Goal: Task Accomplishment & Management: Use online tool/utility

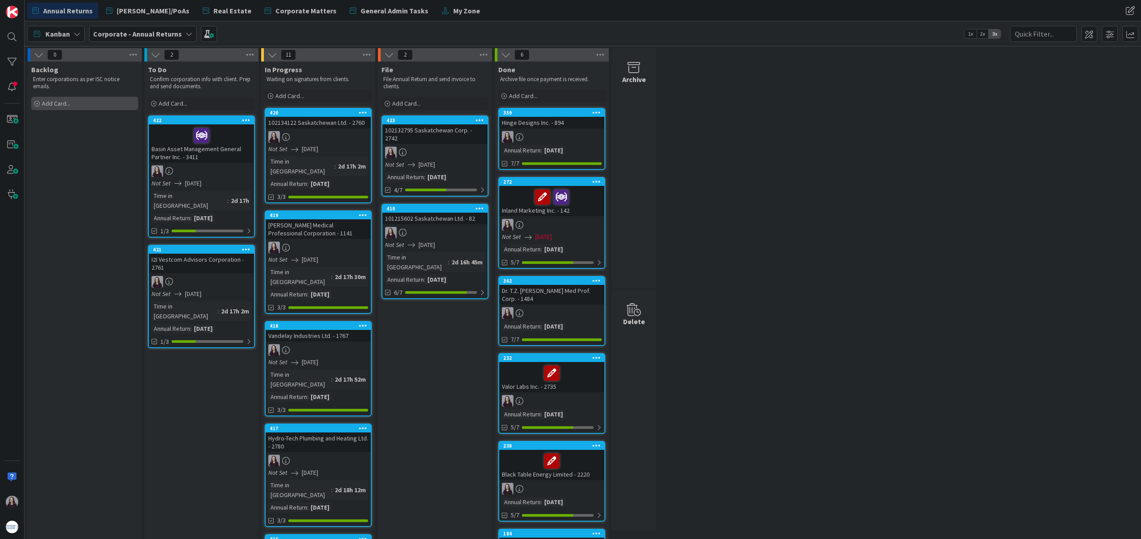
click at [87, 102] on div "Add Card..." at bounding box center [84, 103] width 107 height 13
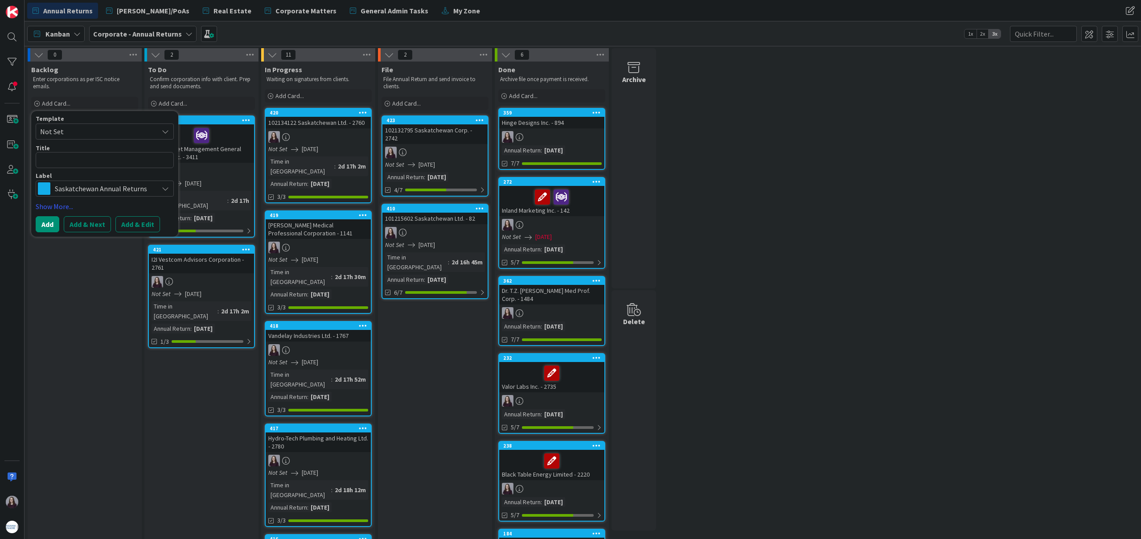
click at [132, 127] on span "Not Set" at bounding box center [95, 132] width 111 height 12
click at [140, 168] on span "Saskatchewan Annual Returns" at bounding box center [111, 170] width 127 height 12
type textarea "x"
click at [143, 223] on button "Add & Edit" at bounding box center [137, 224] width 45 height 16
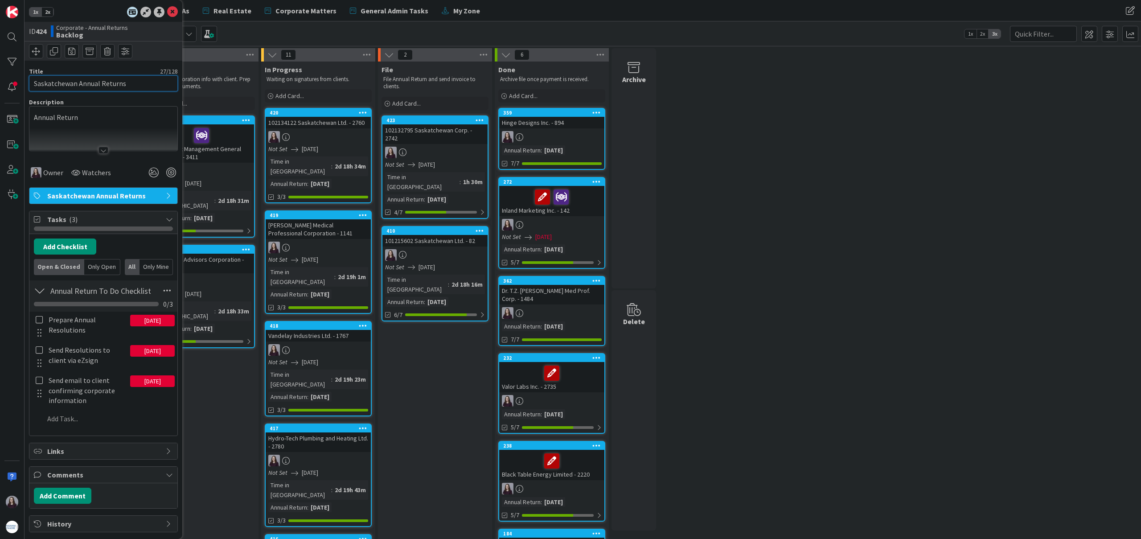
drag, startPoint x: 140, startPoint y: 84, endPoint x: 148, endPoint y: 93, distance: 12.3
click at [12, 78] on div "1x 2x ID 424 Corporate - Annual Returns Backlog Title 27 / 128 Saskatchewan Ann…" at bounding box center [12, 269] width 25 height 539
type input "306 Earthworks Ltd. - 2773"
click at [114, 132] on div at bounding box center [103, 139] width 148 height 23
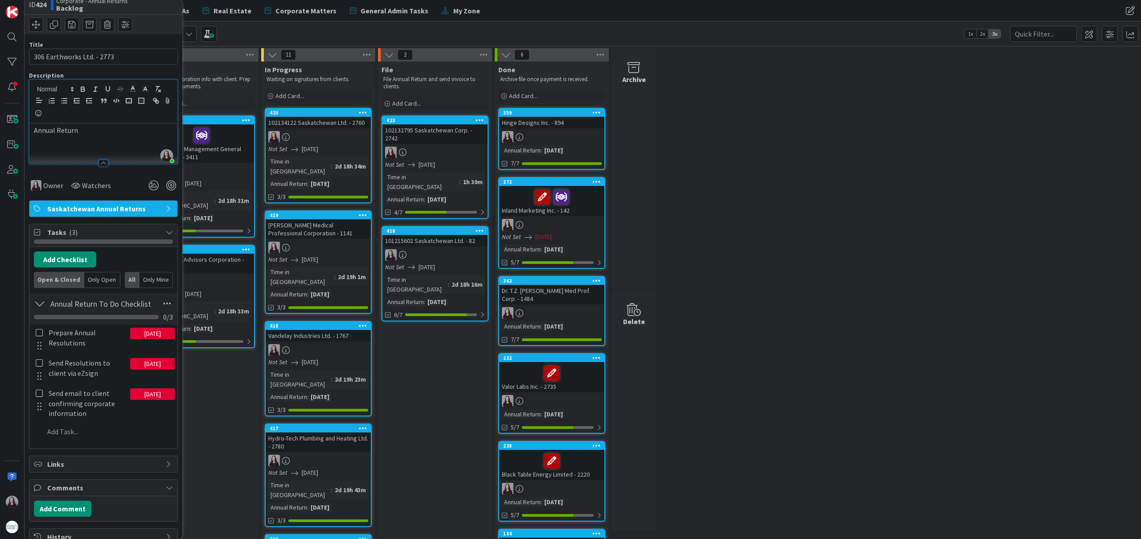
scroll to position [33, 0]
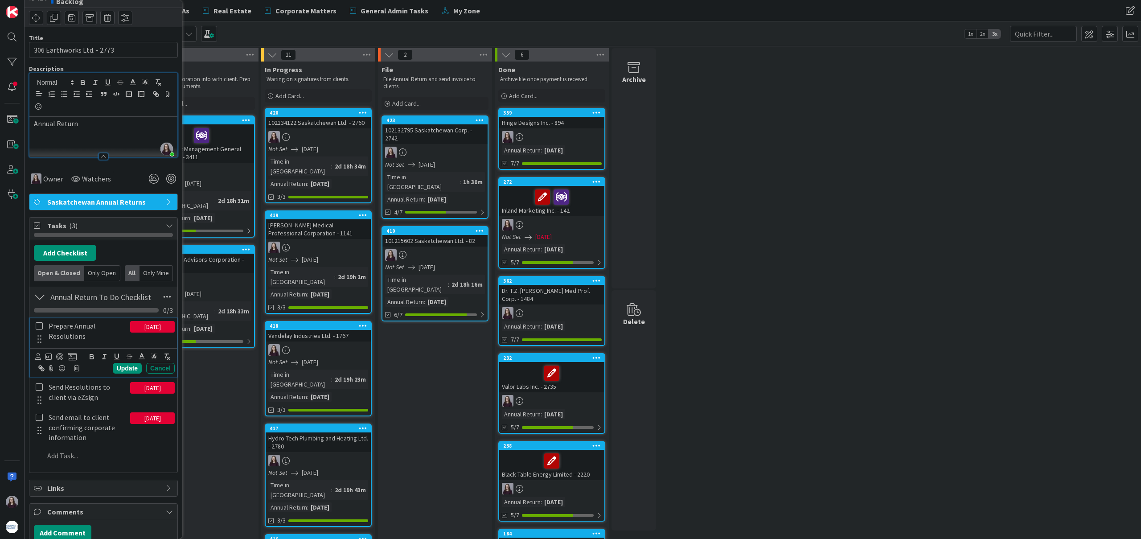
click at [38, 326] on icon at bounding box center [39, 326] width 7 height 8
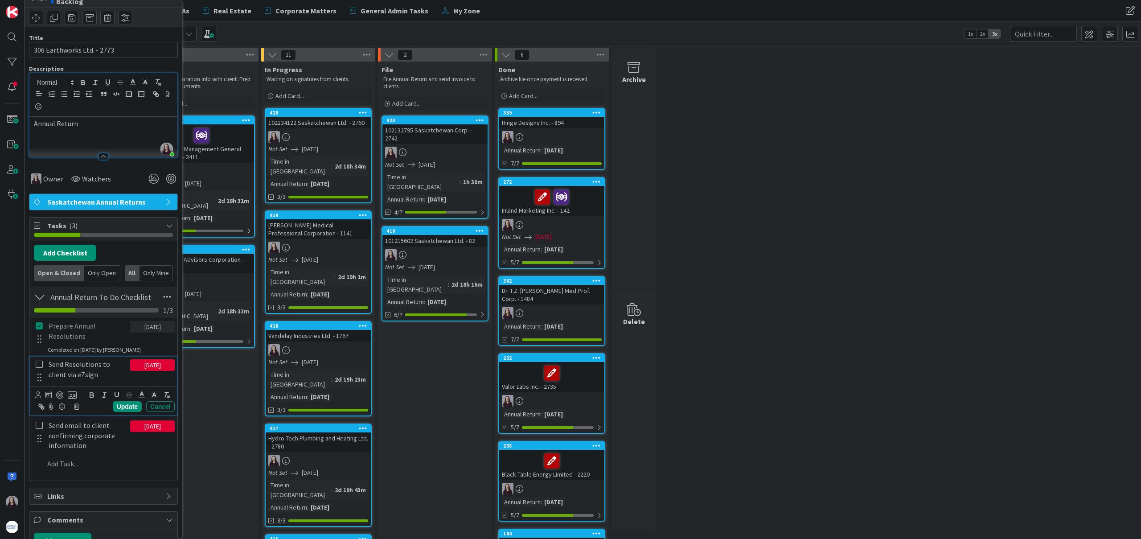
click at [38, 361] on icon at bounding box center [39, 364] width 7 height 8
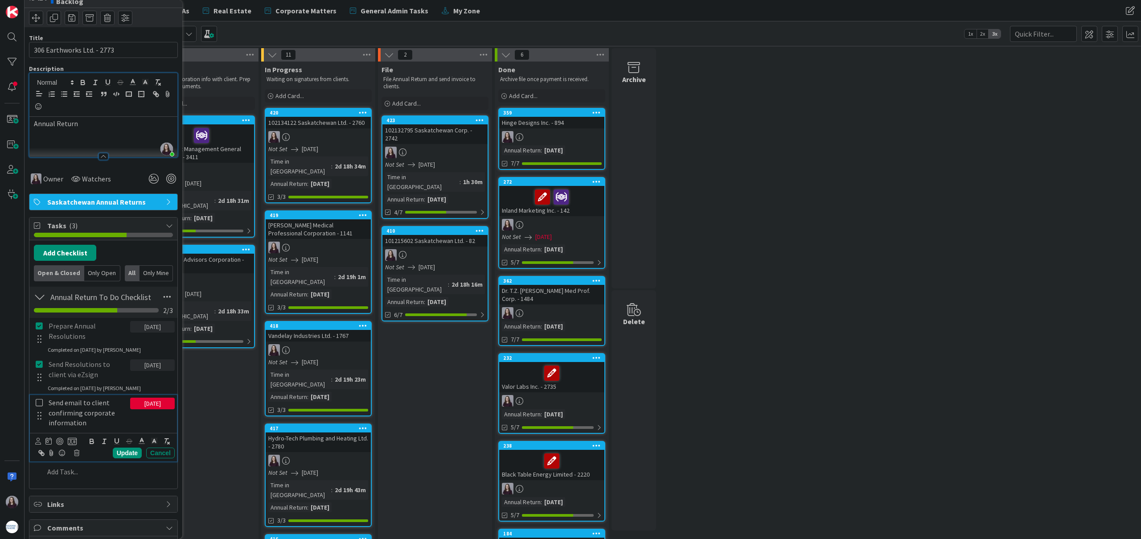
click at [39, 398] on icon at bounding box center [39, 402] width 7 height 8
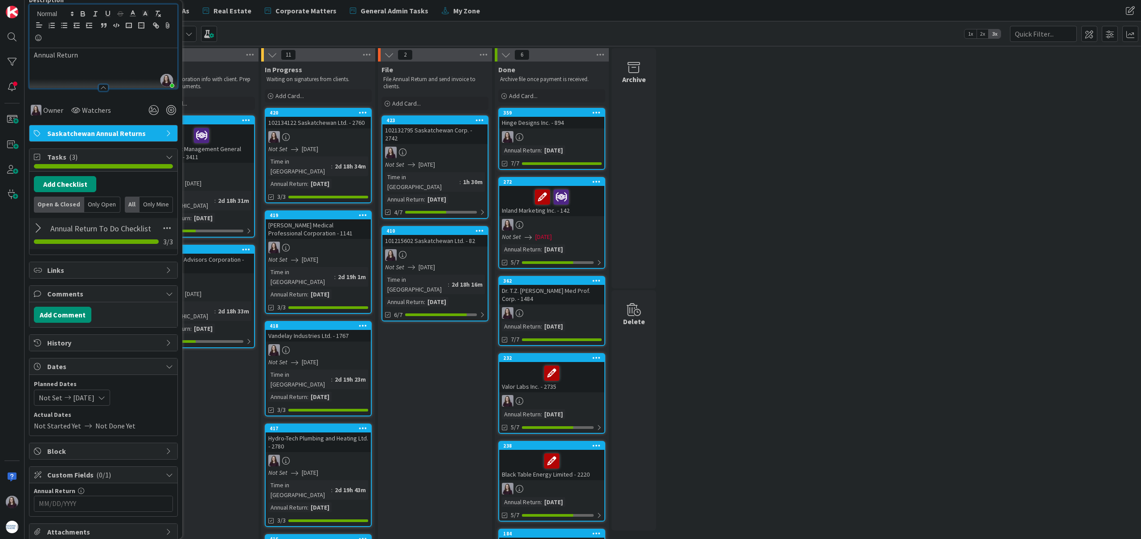
scroll to position [157, 0]
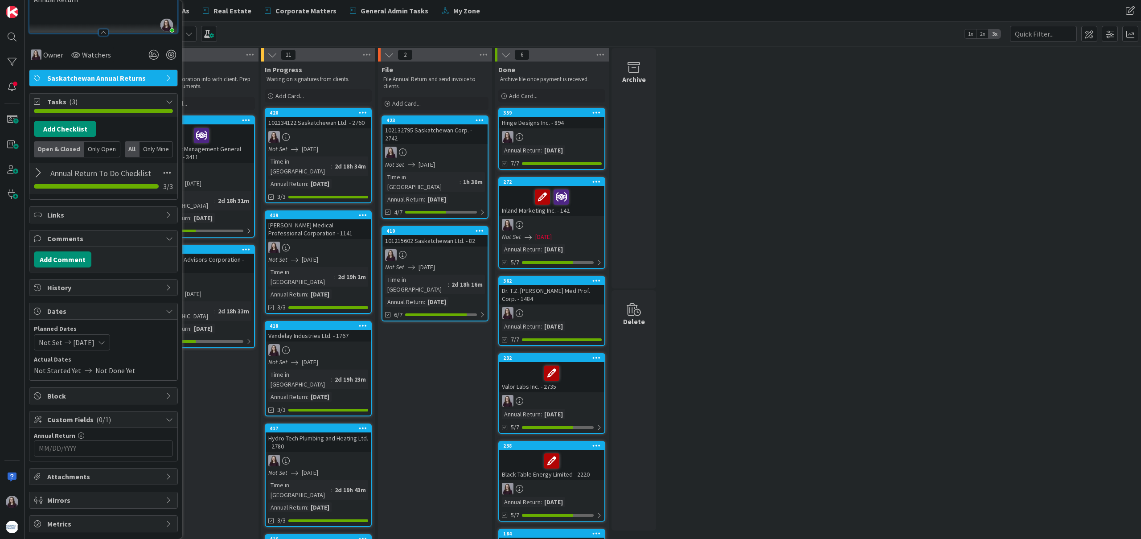
click at [105, 344] on icon at bounding box center [101, 342] width 7 height 7
click at [161, 370] on div "Move forward to switch to the next month." at bounding box center [156, 371] width 17 height 15
click at [135, 469] on td "31" at bounding box center [139, 470] width 17 height 17
type input "[DATE]"
click at [135, 469] on td "31" at bounding box center [139, 470] width 17 height 17
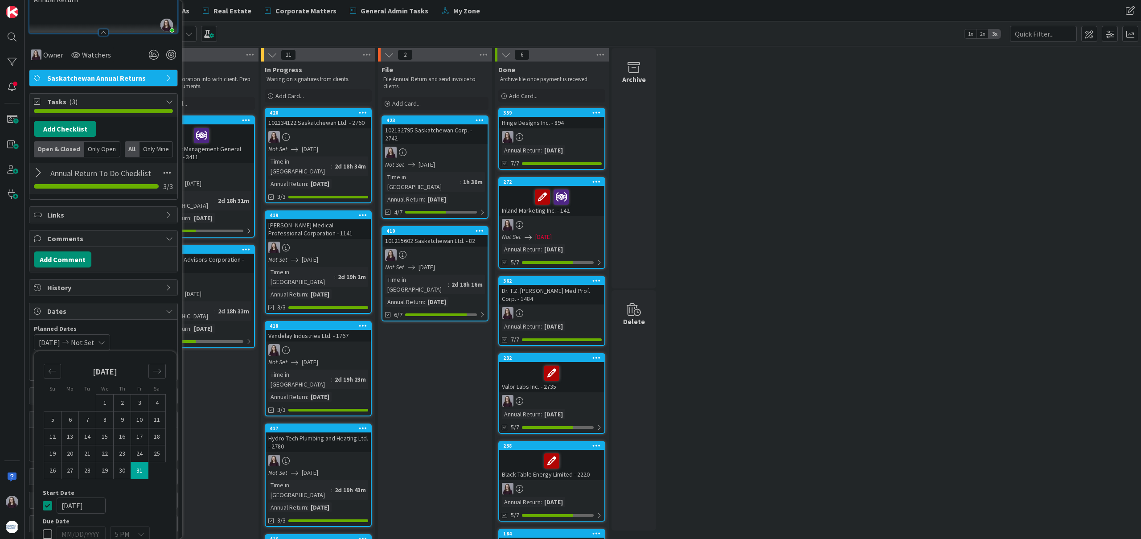
type input "[DATE]"
click at [41, 507] on div "Su Mo Tu We Th Fr Sa [DATE] 1 2 3 4 5 6 7 8 9 10 11 12 13 14 15 16 17 18 19 20 …" at bounding box center [105, 473] width 134 height 234
click at [43, 506] on icon at bounding box center [47, 505] width 9 height 11
click at [147, 343] on div "Not Set [DATE] Su Mo Tu We Th Fr Sa [DATE] 1 2 3 4 5 6 7 8 9 10 11 12 13 14 15 …" at bounding box center [103, 342] width 139 height 16
click at [132, 447] on input "MM/DD/YYYY" at bounding box center [103, 448] width 129 height 15
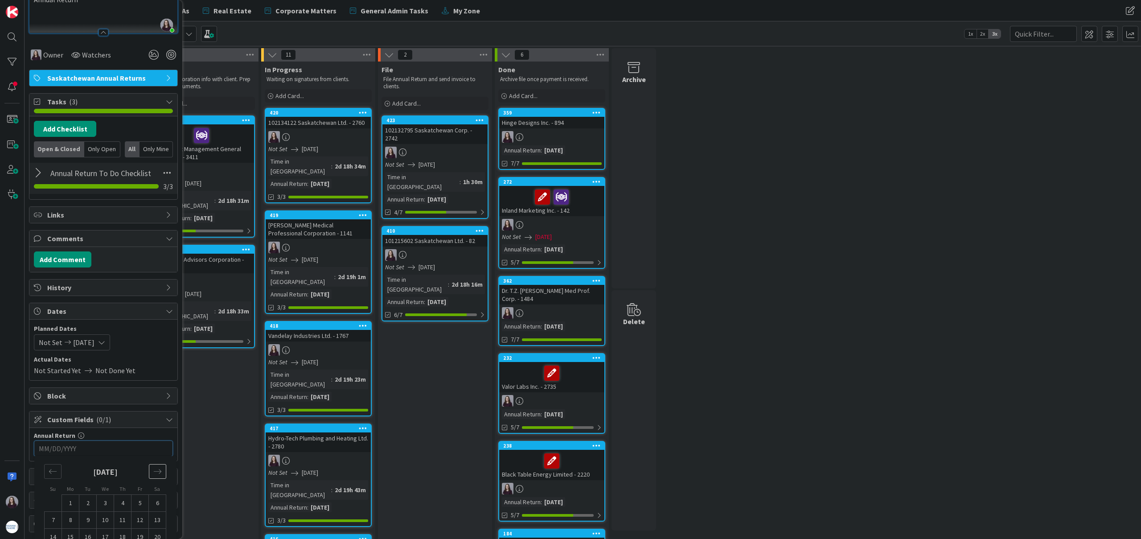
click at [156, 475] on div "Move forward to switch to the next month." at bounding box center [157, 471] width 17 height 15
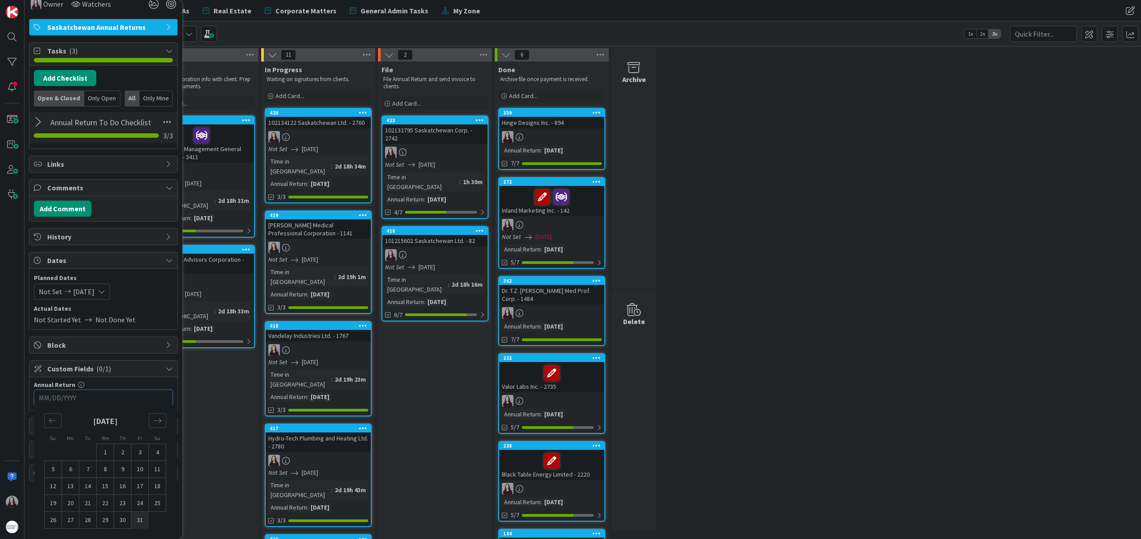
click at [139, 520] on td "31" at bounding box center [139, 520] width 17 height 17
type input "[DATE]"
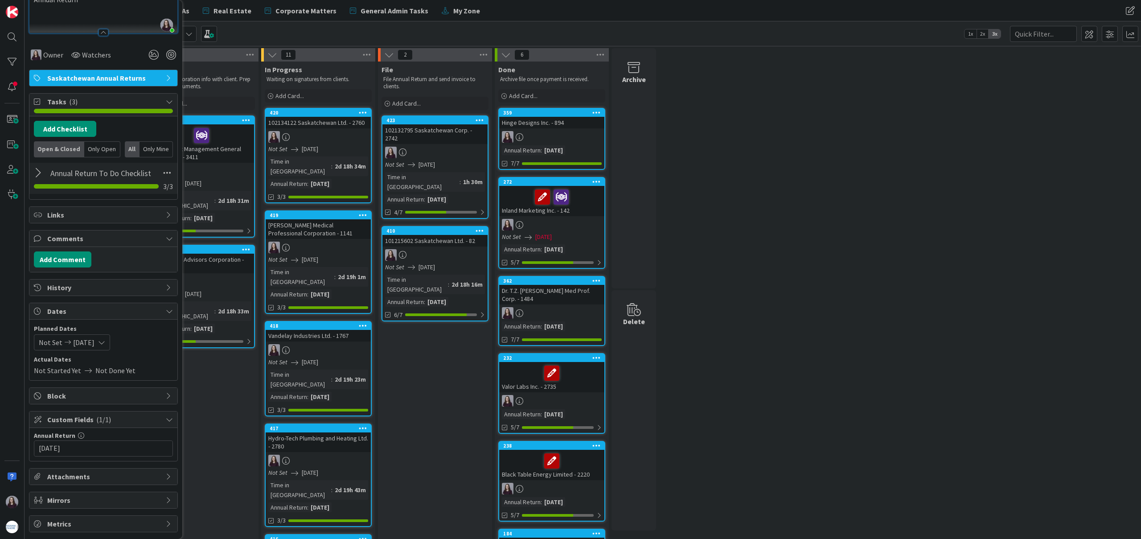
scroll to position [0, 0]
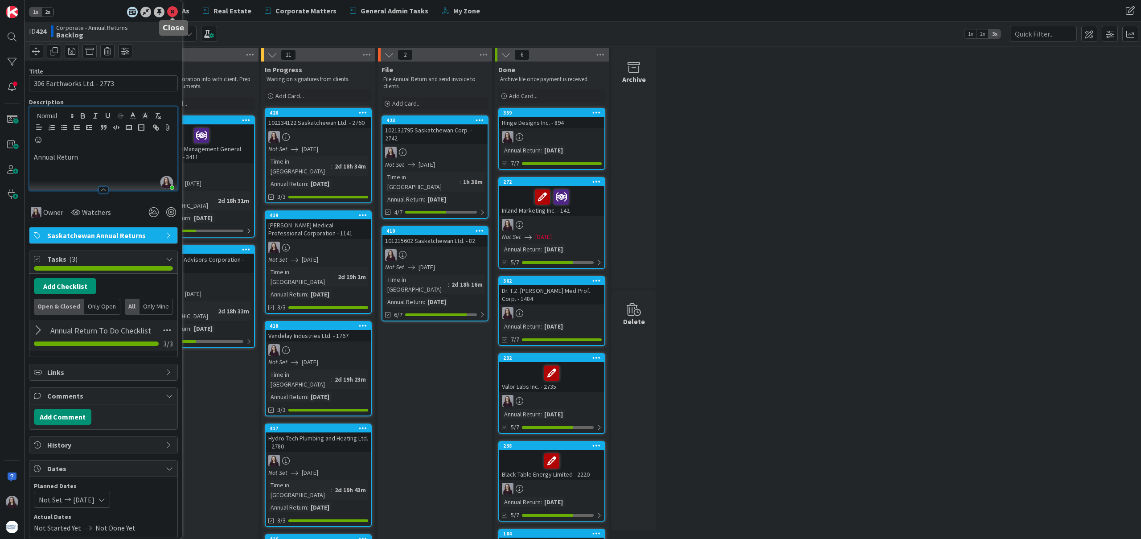
click at [172, 11] on icon at bounding box center [172, 12] width 11 height 11
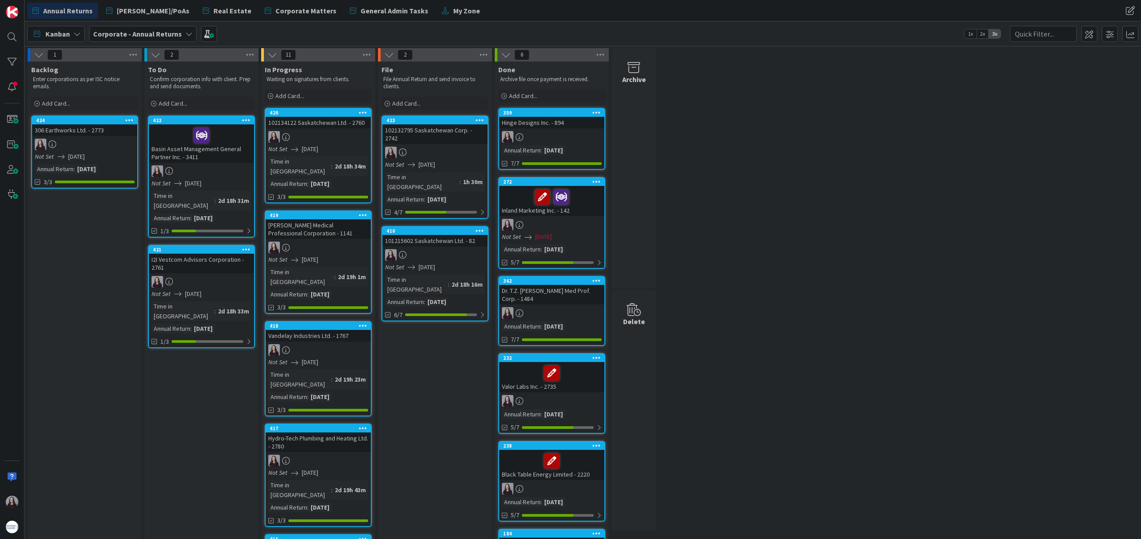
click at [127, 120] on icon at bounding box center [129, 120] width 8 height 6
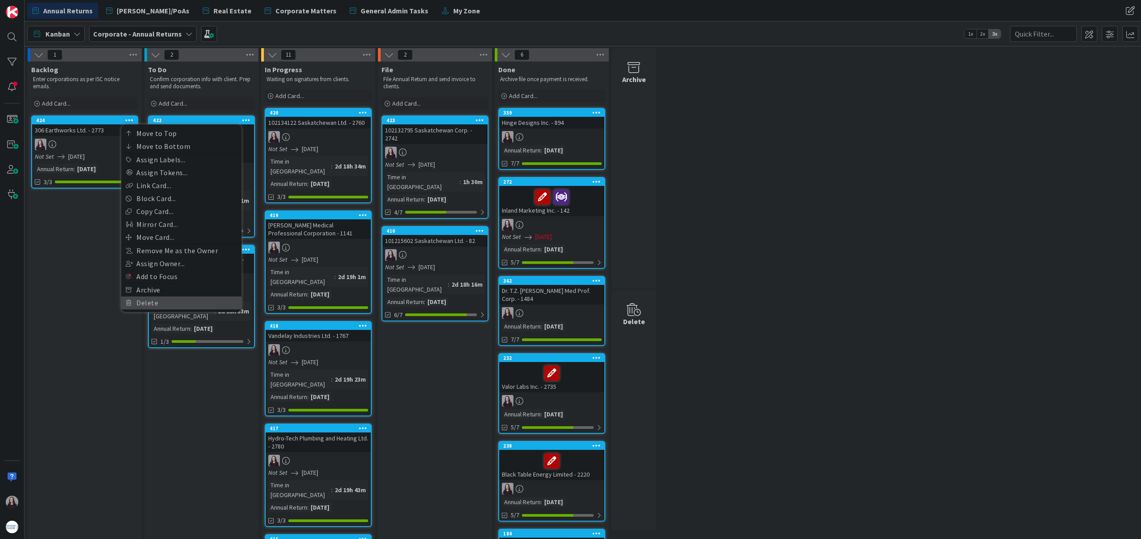
click at [148, 303] on link "Delete" at bounding box center [181, 302] width 120 height 13
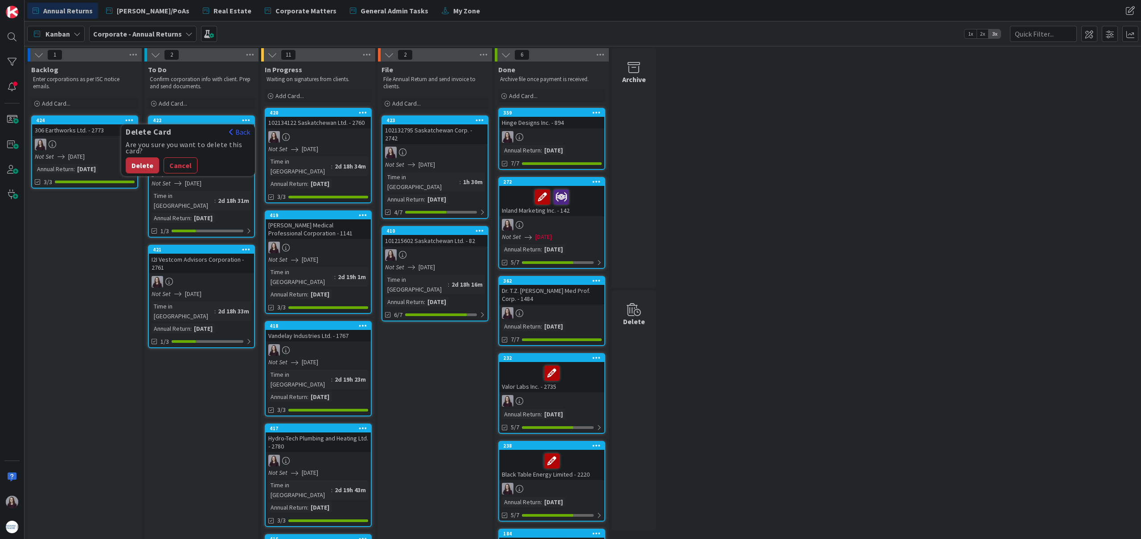
click at [148, 163] on button "Delete" at bounding box center [142, 165] width 33 height 16
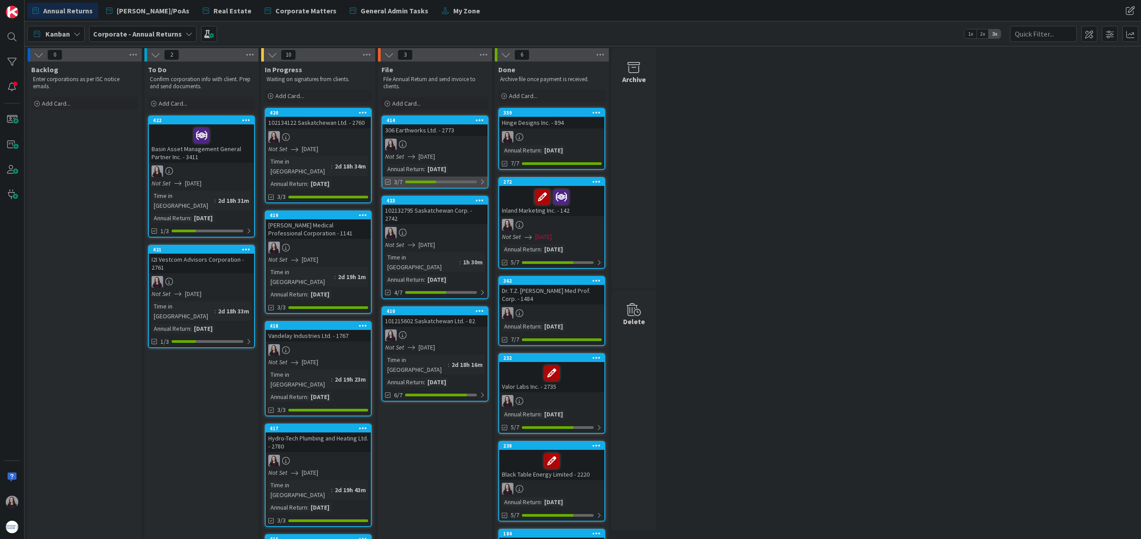
click at [480, 179] on div at bounding box center [481, 181] width 5 height 7
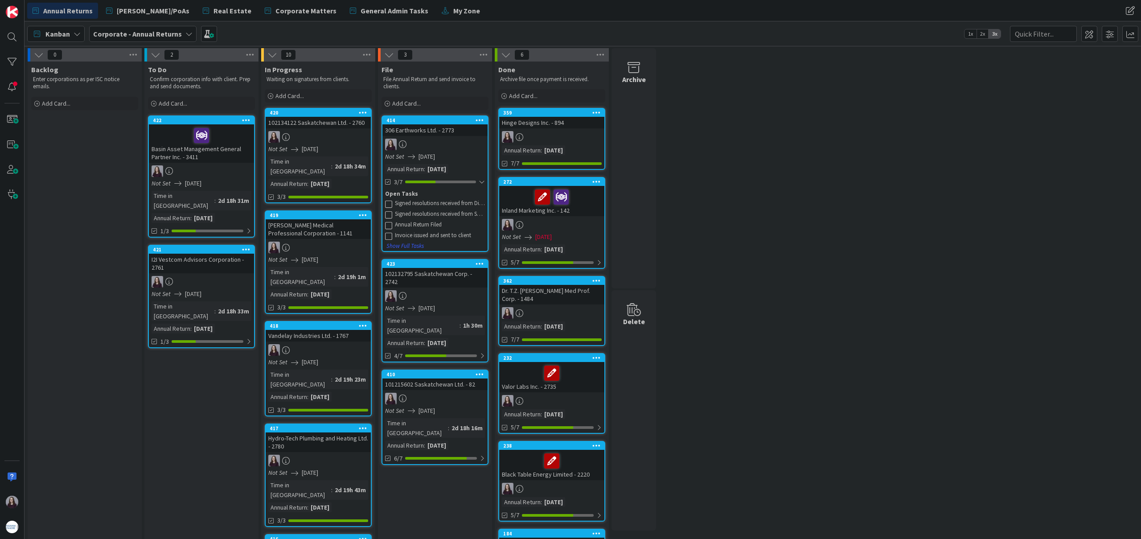
click at [390, 201] on icon at bounding box center [388, 203] width 7 height 7
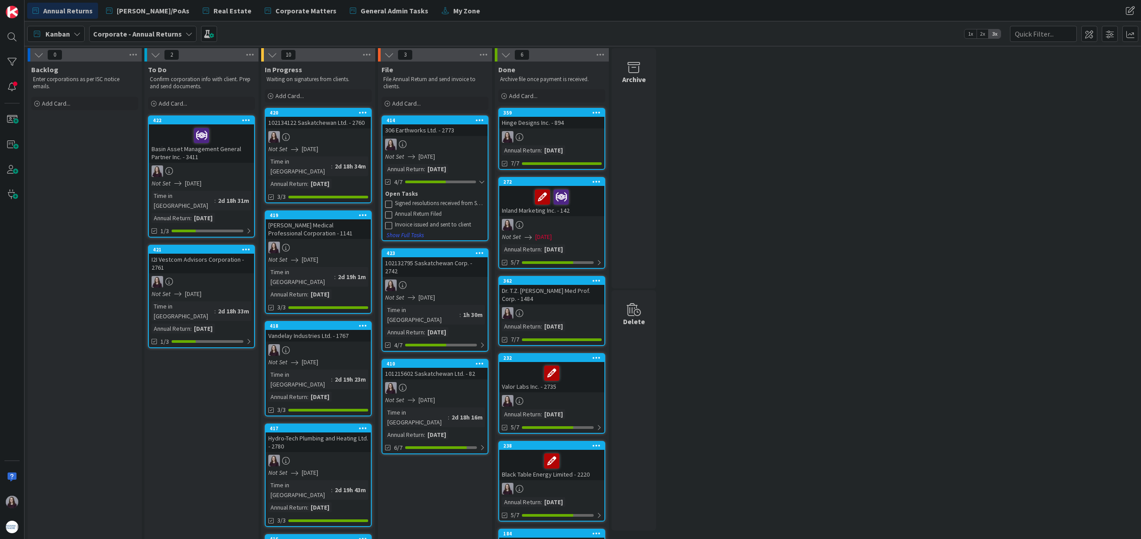
click at [389, 203] on icon at bounding box center [388, 203] width 7 height 7
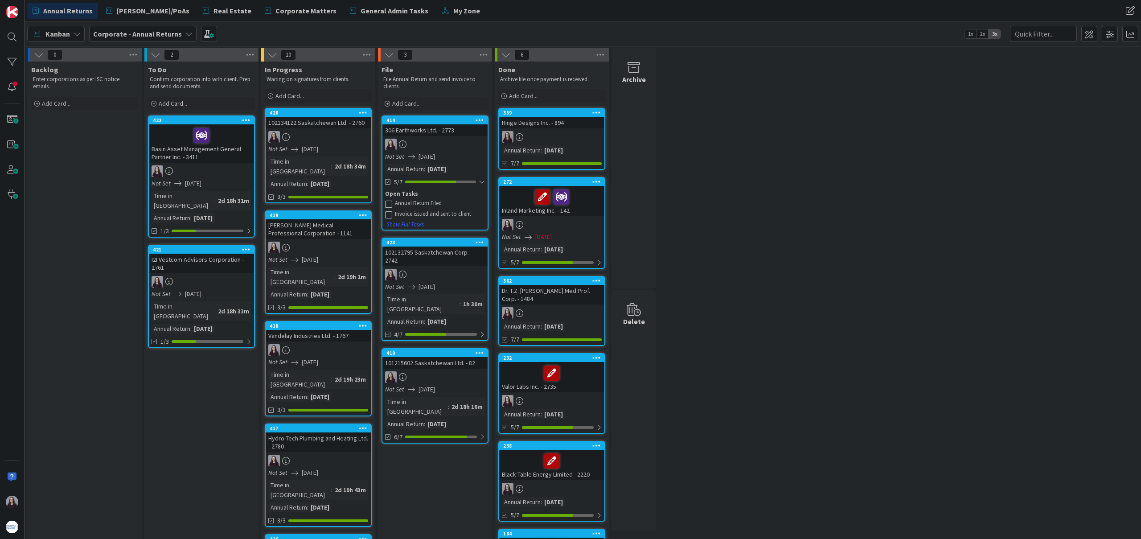
click at [389, 203] on icon at bounding box center [388, 203] width 7 height 7
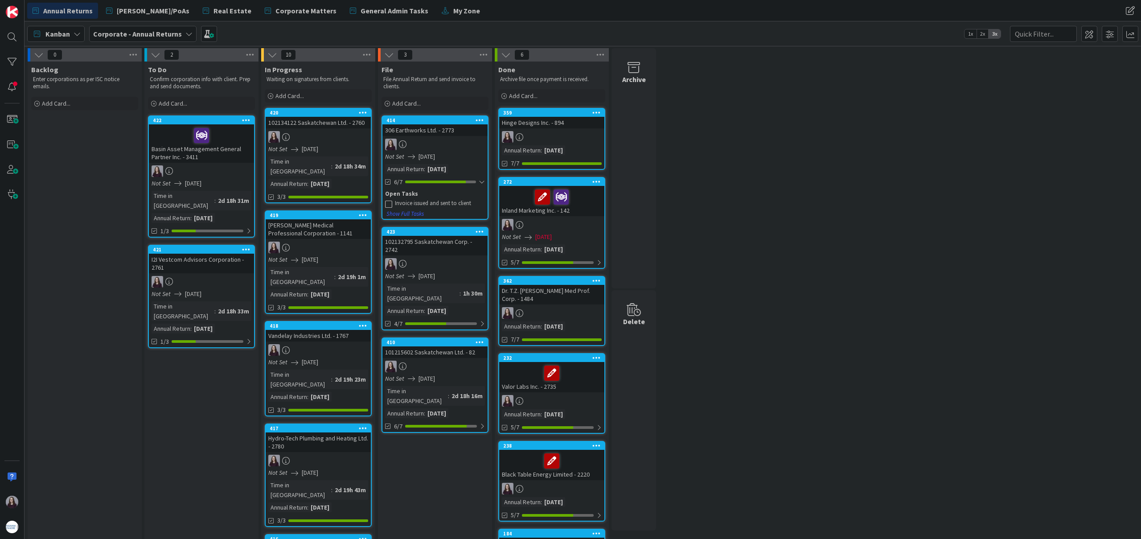
click at [390, 203] on icon at bounding box center [388, 203] width 7 height 7
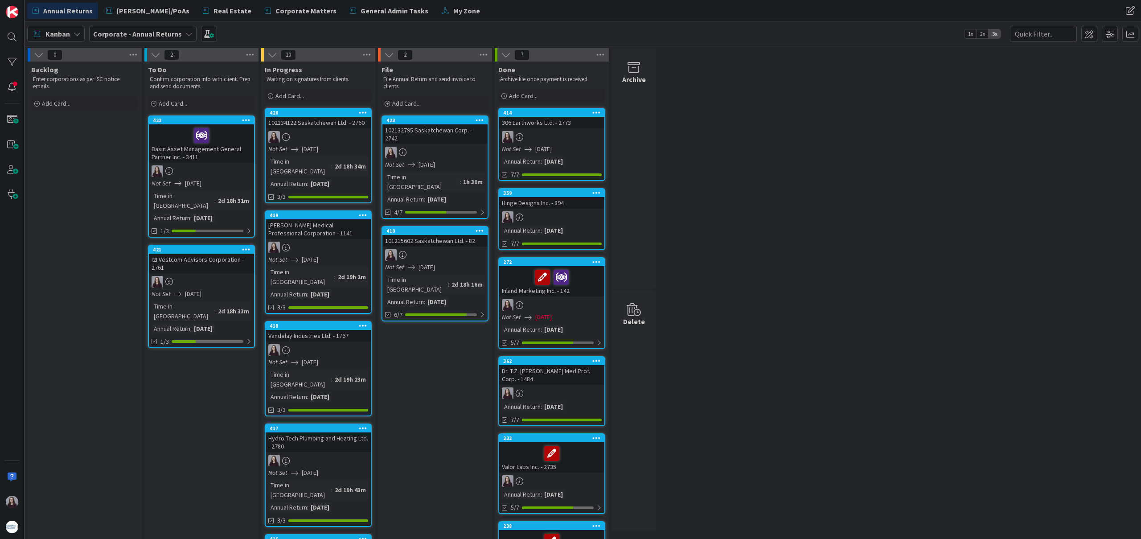
drag, startPoint x: 435, startPoint y: 119, endPoint x: 401, endPoint y: 0, distance: 123.5
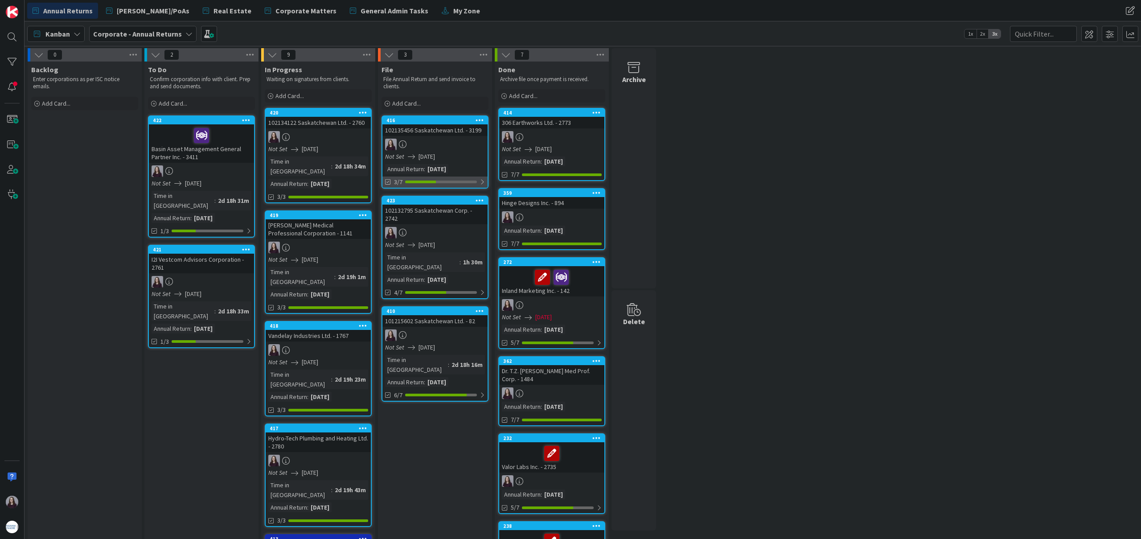
click at [479, 182] on div at bounding box center [481, 181] width 5 height 7
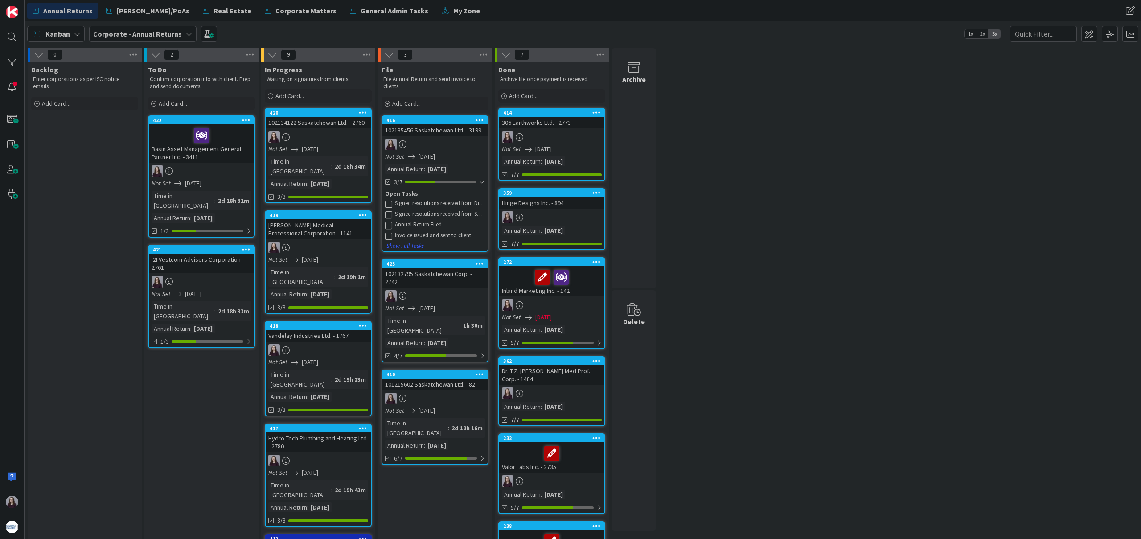
click at [389, 201] on icon at bounding box center [388, 203] width 7 height 7
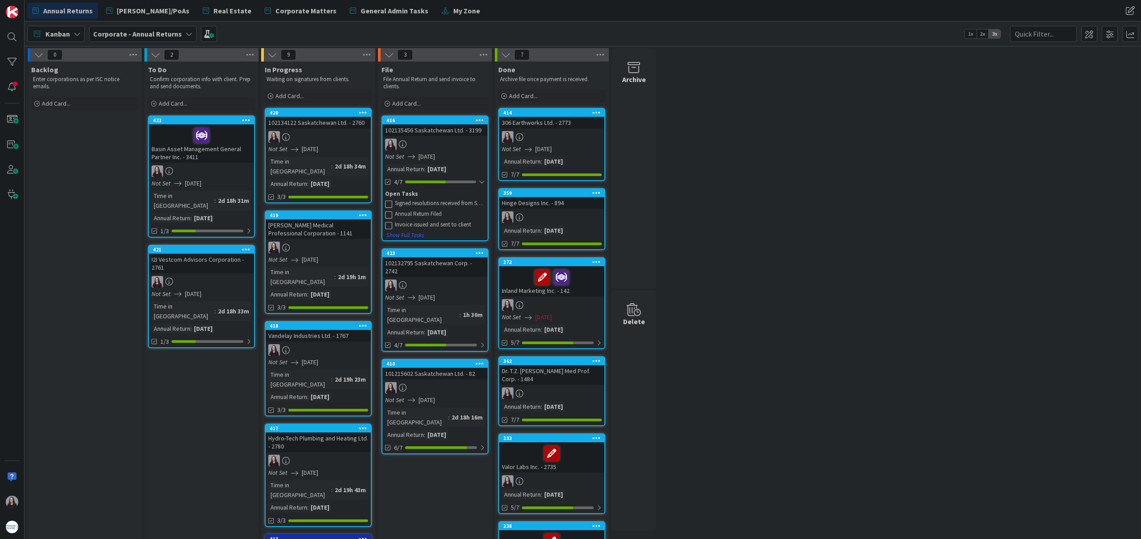
click at [389, 202] on icon at bounding box center [388, 203] width 7 height 7
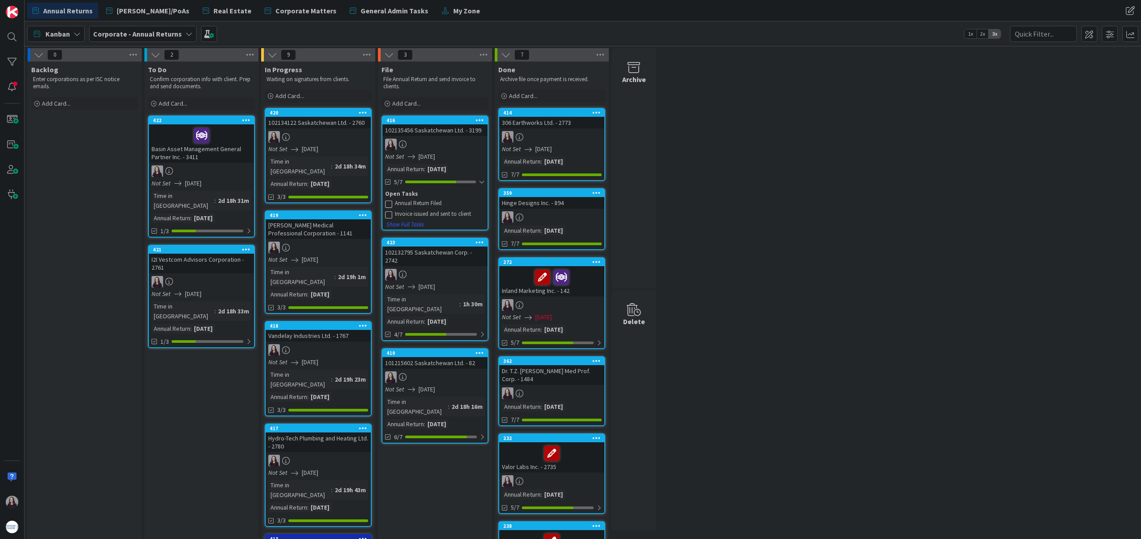
click at [389, 202] on icon at bounding box center [388, 203] width 7 height 7
click at [387, 216] on icon at bounding box center [388, 216] width 7 height 7
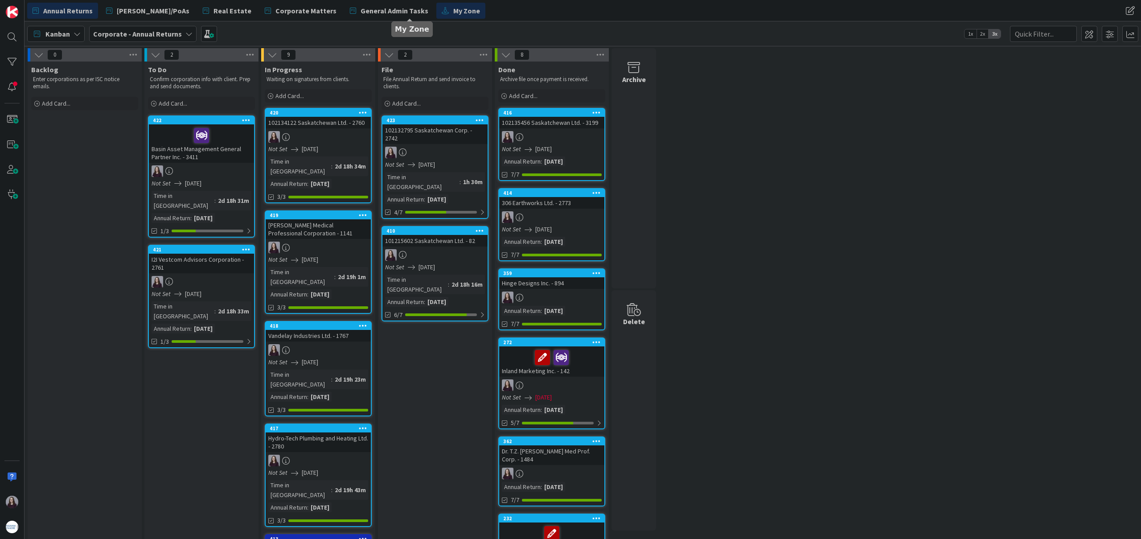
drag, startPoint x: 443, startPoint y: 119, endPoint x: 407, endPoint y: 13, distance: 112.0
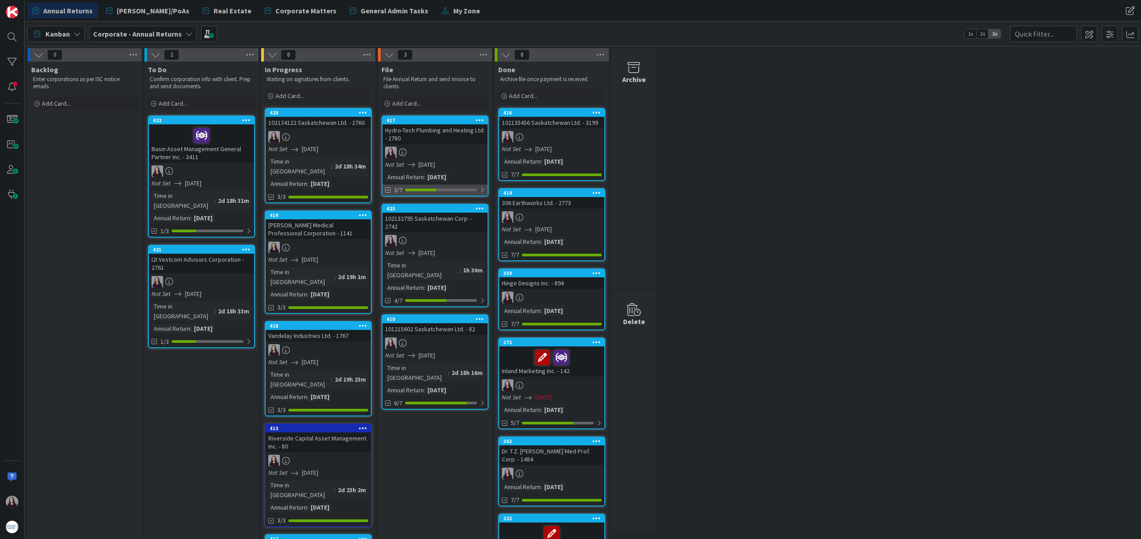
click at [471, 191] on div at bounding box center [441, 189] width 72 height 3
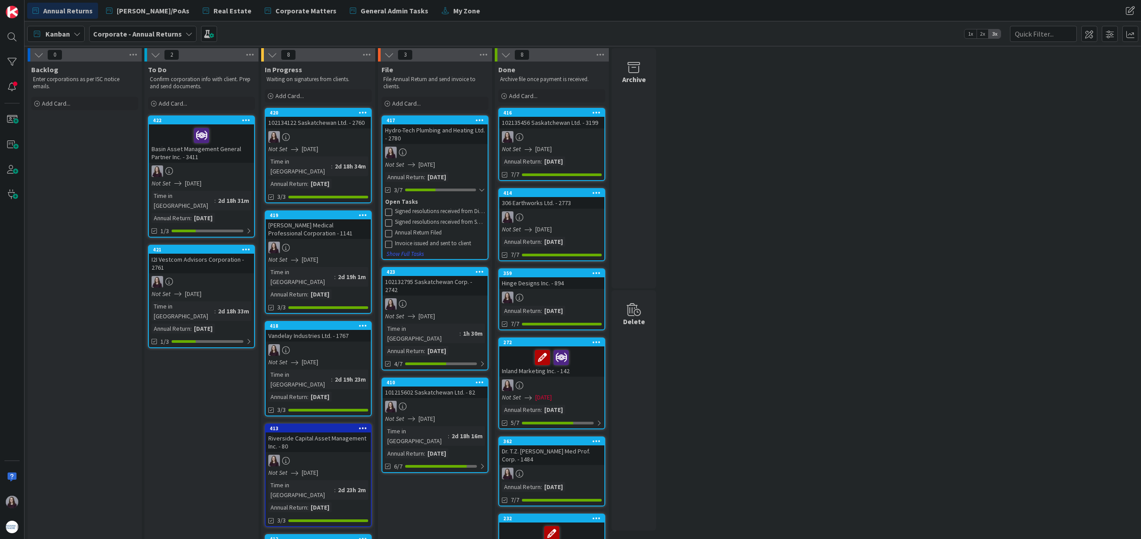
click at [389, 211] on icon at bounding box center [388, 211] width 7 height 7
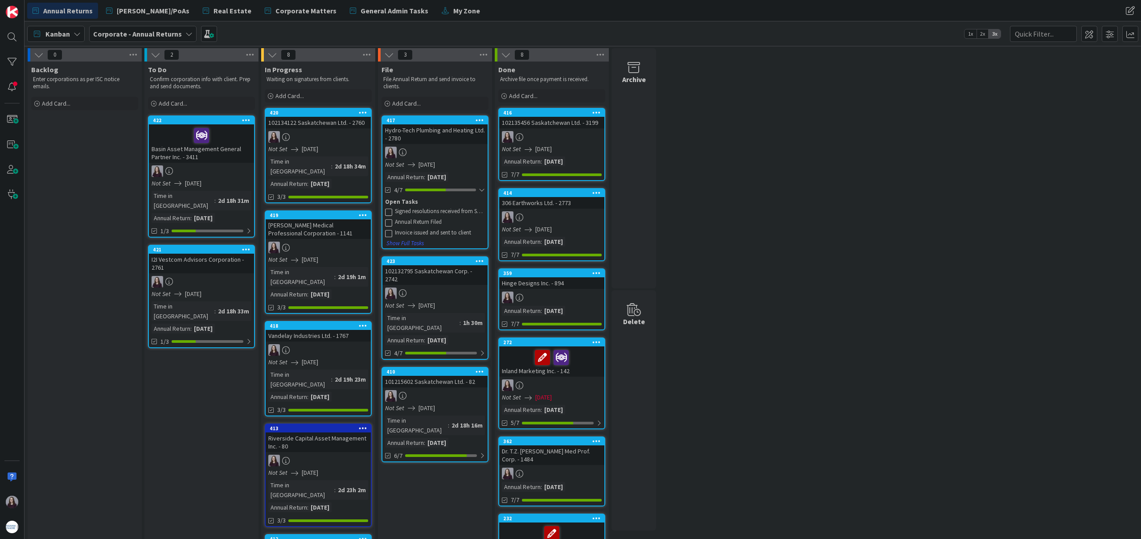
click at [389, 211] on icon at bounding box center [388, 211] width 7 height 7
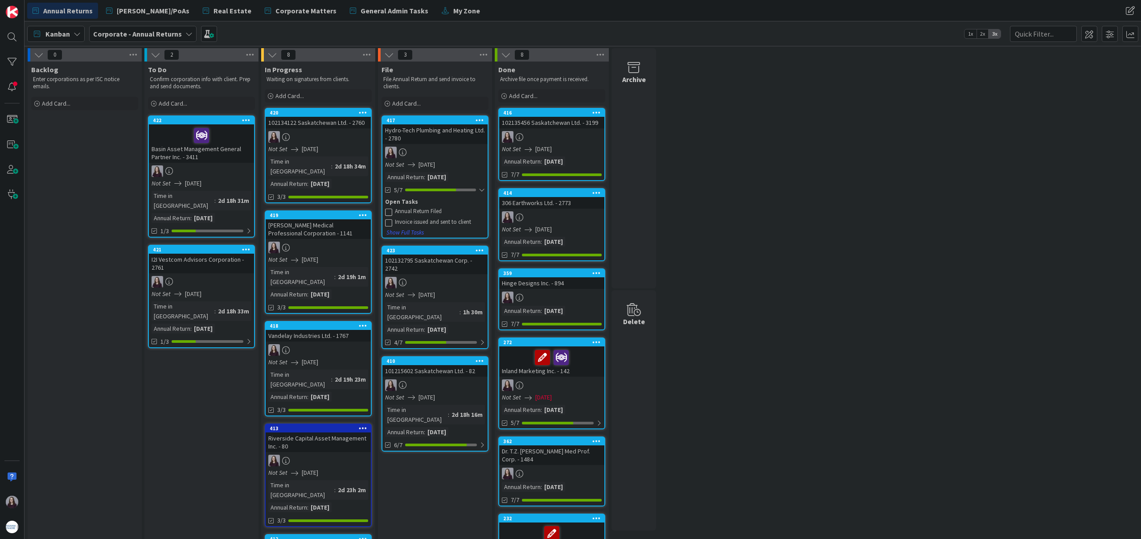
click at [391, 210] on icon at bounding box center [388, 211] width 7 height 7
click at [400, 221] on div "Invoice issued and sent to client" at bounding box center [440, 223] width 90 height 7
click at [386, 225] on icon at bounding box center [388, 224] width 7 height 7
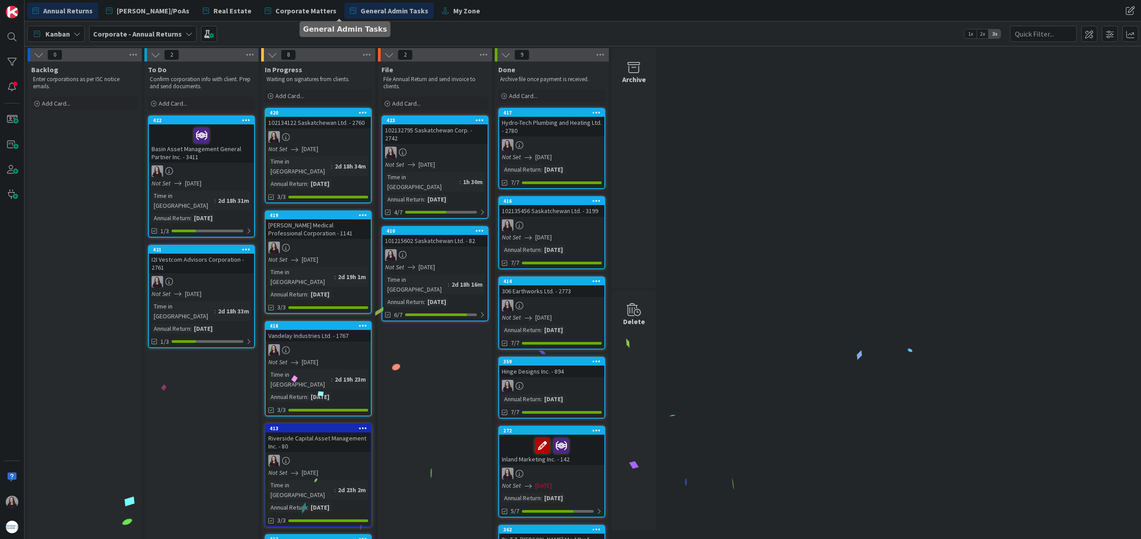
drag, startPoint x: 436, startPoint y: 119, endPoint x: 375, endPoint y: 5, distance: 128.6
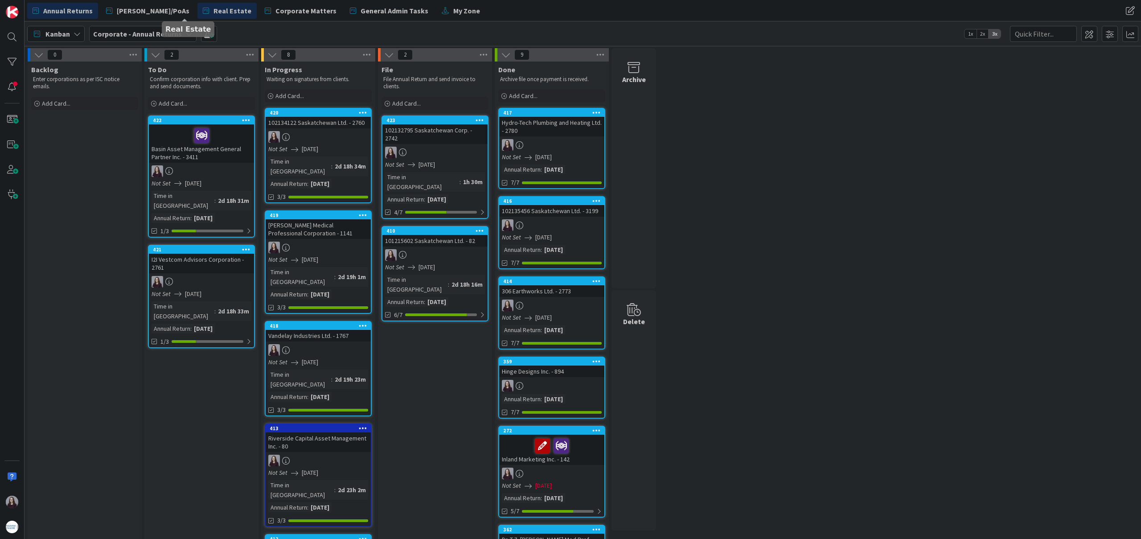
click at [213, 12] on span "Real Estate" at bounding box center [232, 10] width 38 height 11
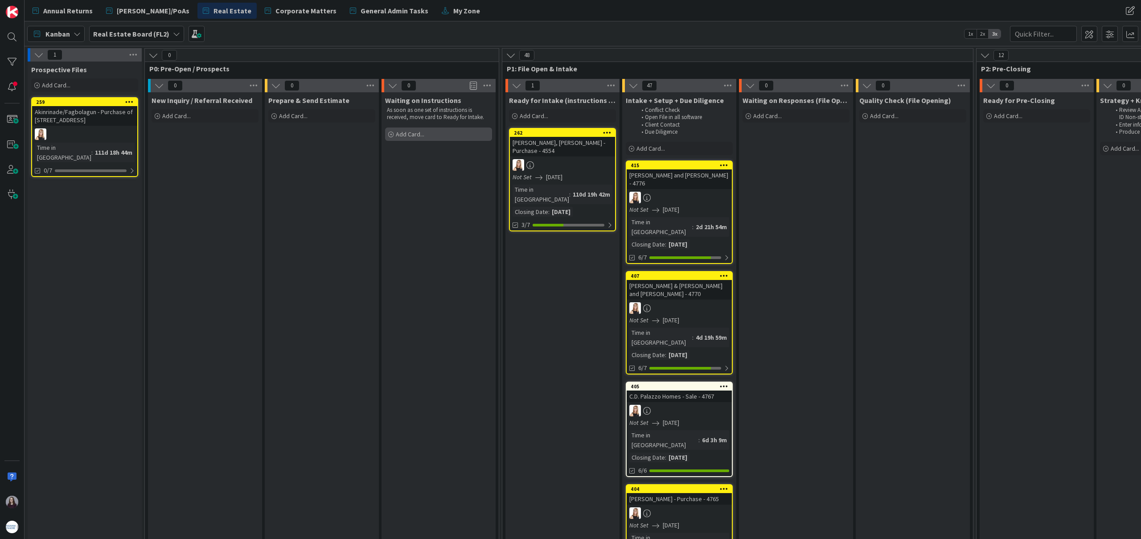
click at [430, 134] on div "Add Card..." at bounding box center [438, 133] width 107 height 13
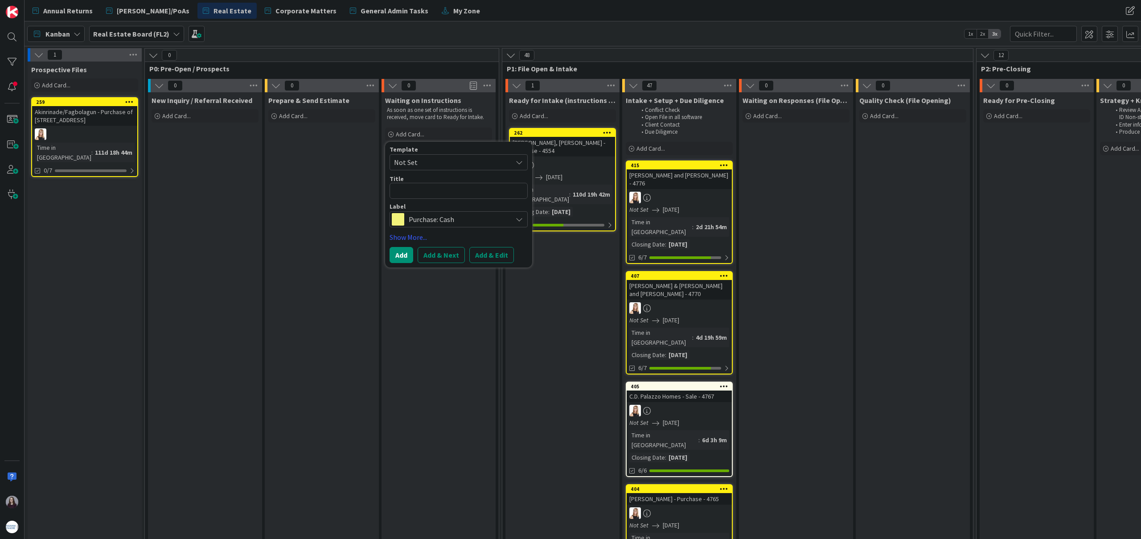
click at [439, 158] on span "Not Set" at bounding box center [449, 162] width 111 height 12
click at [458, 234] on span "Purchase with Mortgage" at bounding box center [465, 235] width 127 height 12
type textarea "x"
type textarea "Purchase with Mortgage"
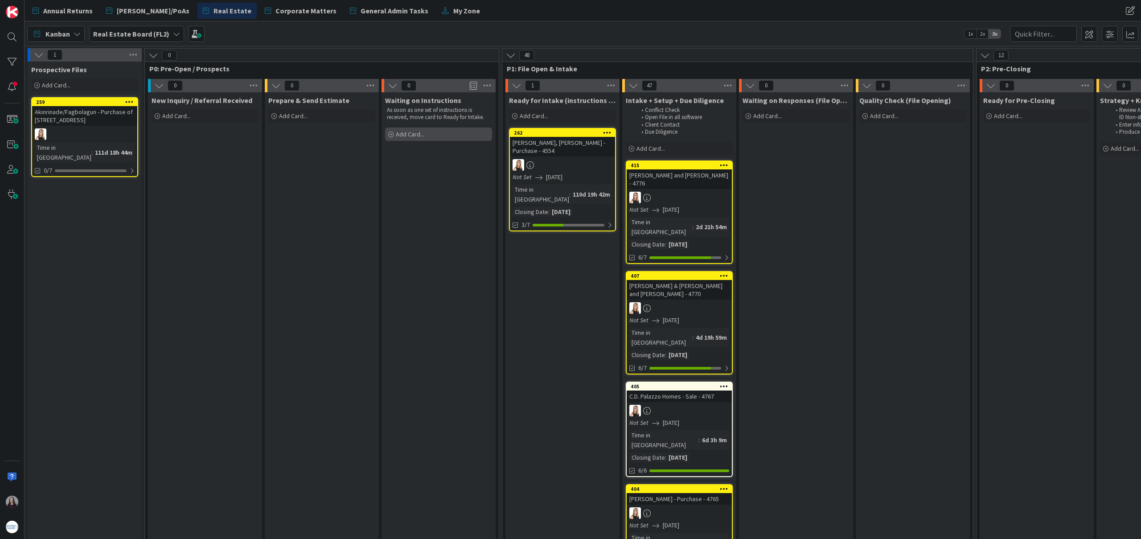
click at [442, 131] on div "Add Card..." at bounding box center [438, 133] width 107 height 13
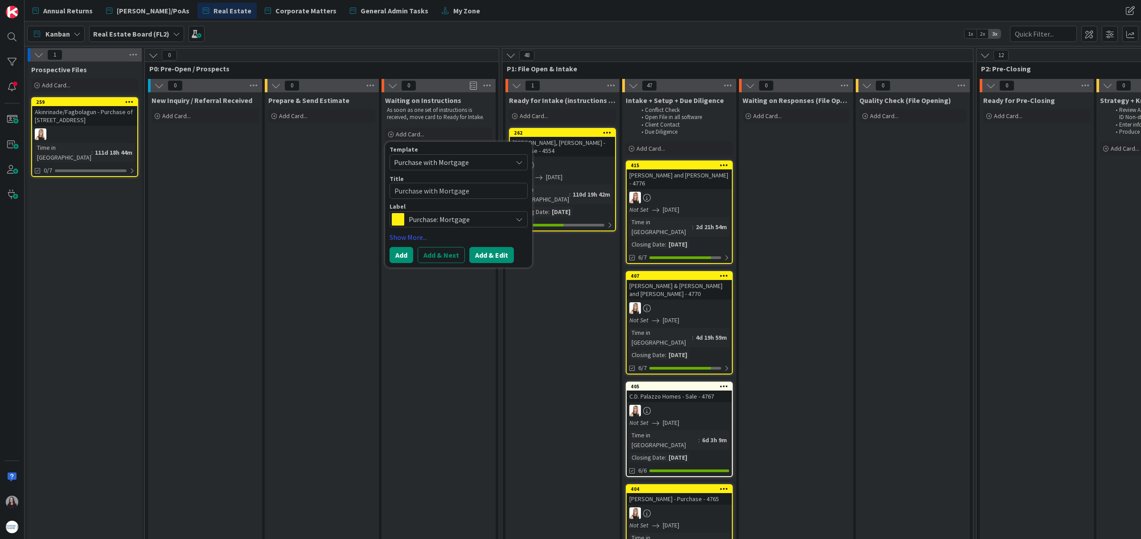
click at [496, 257] on button "Add & Edit" at bounding box center [491, 255] width 45 height 16
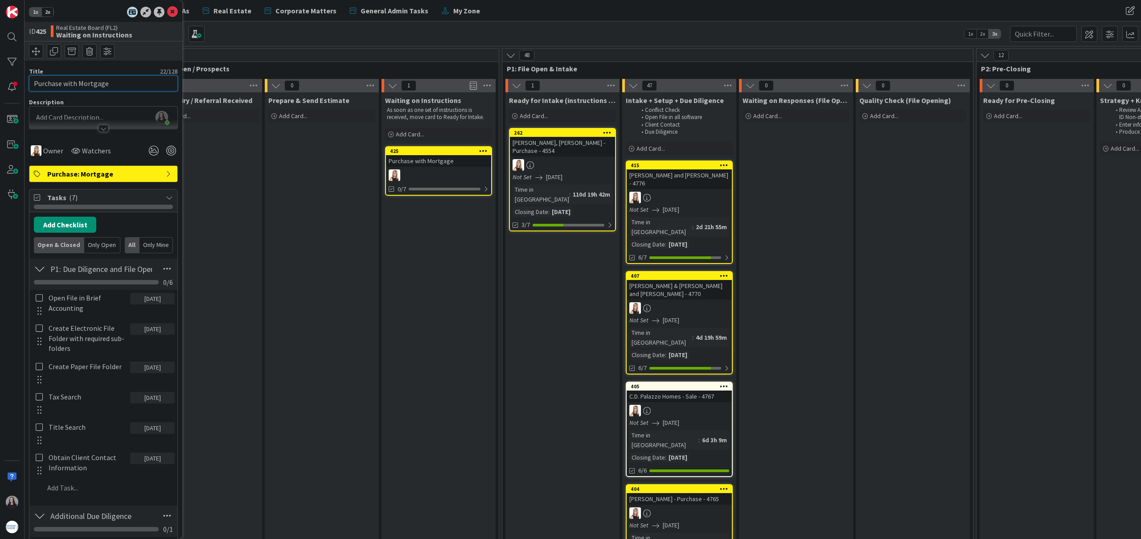
drag, startPoint x: 111, startPoint y: 81, endPoint x: 0, endPoint y: 74, distance: 111.6
click at [0, 74] on div "1x 2x ID 425 Real Estate Board (FL2) Waiting on Instructions Title 22 / 128 Pur…" at bounding box center [12, 269] width 25 height 539
type input "p"
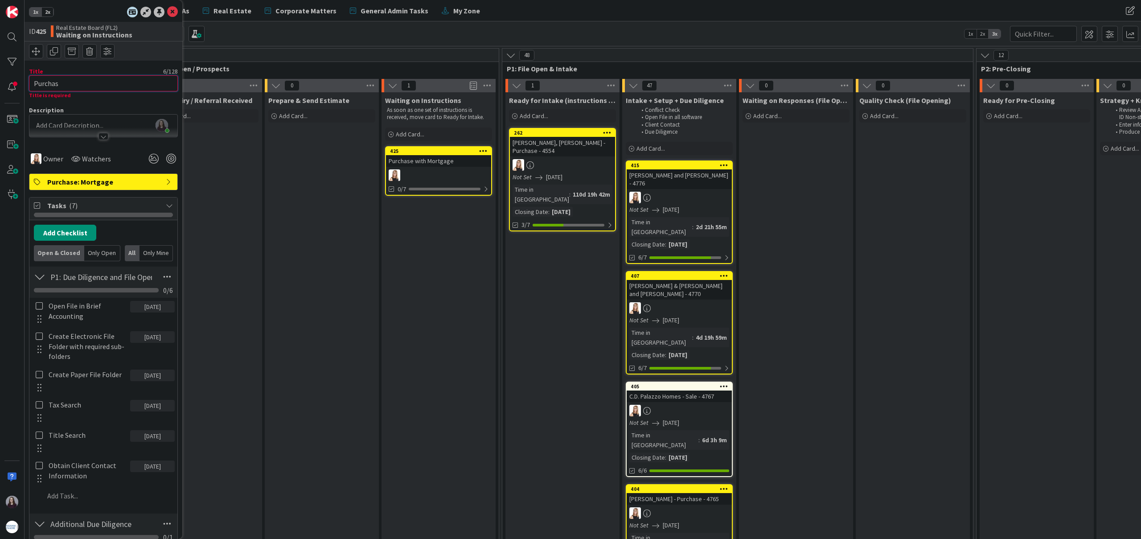
type input "Purchase"
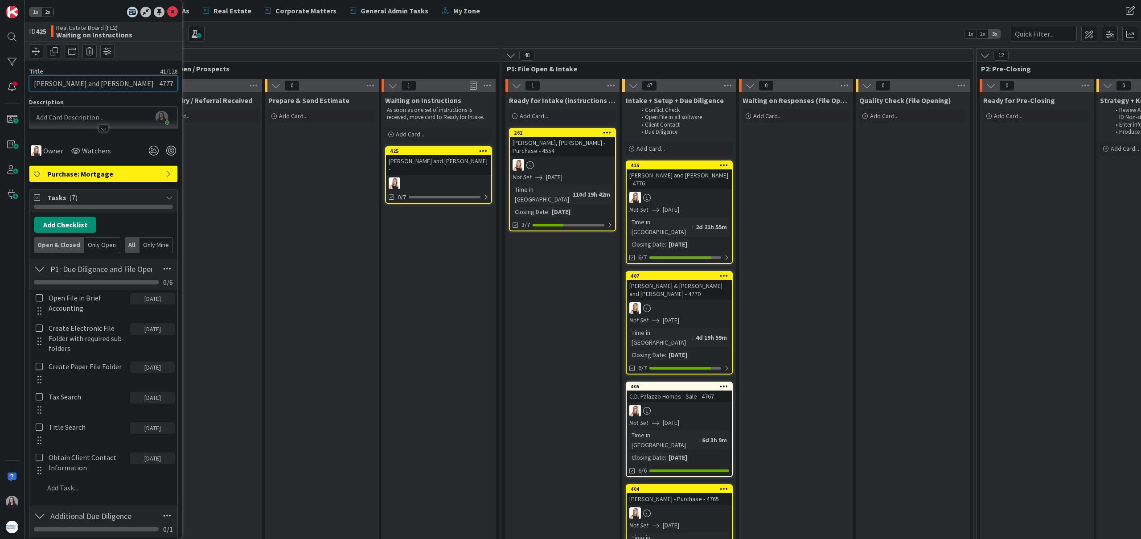
type input "[PERSON_NAME] and [PERSON_NAME] - 4777"
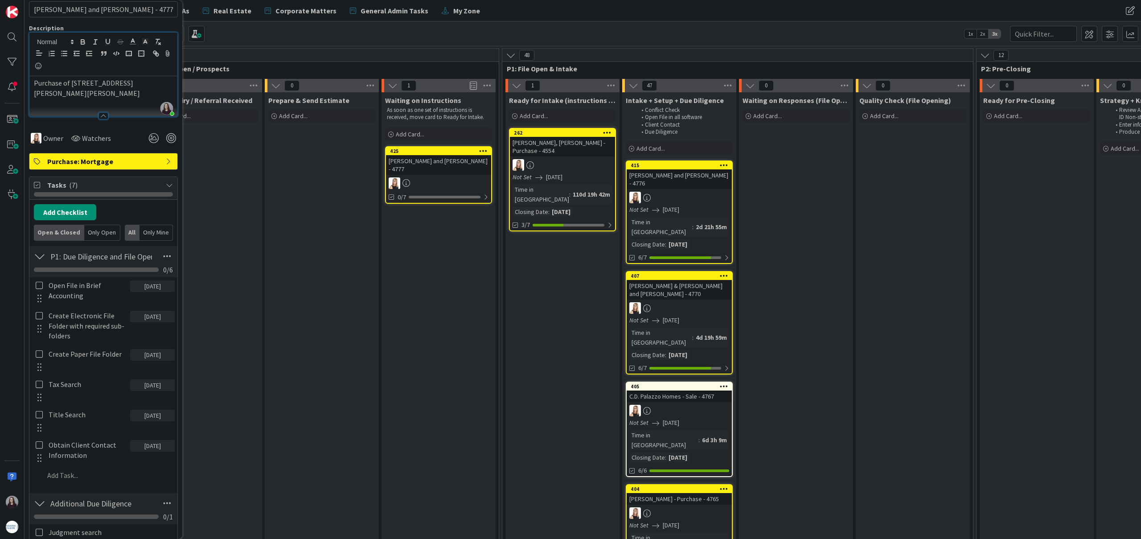
scroll to position [108, 0]
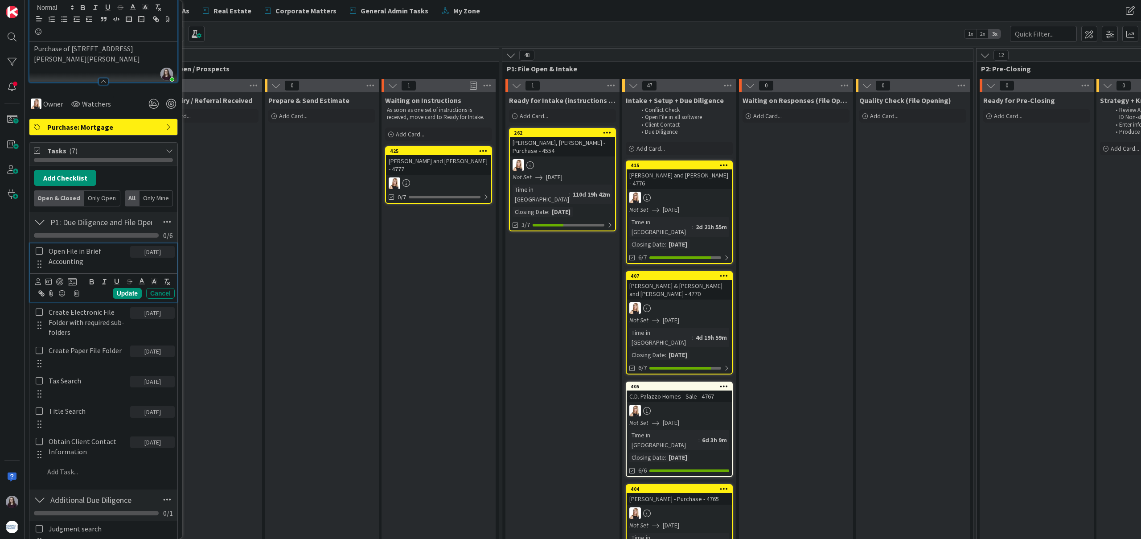
click at [38, 250] on icon at bounding box center [39, 251] width 7 height 8
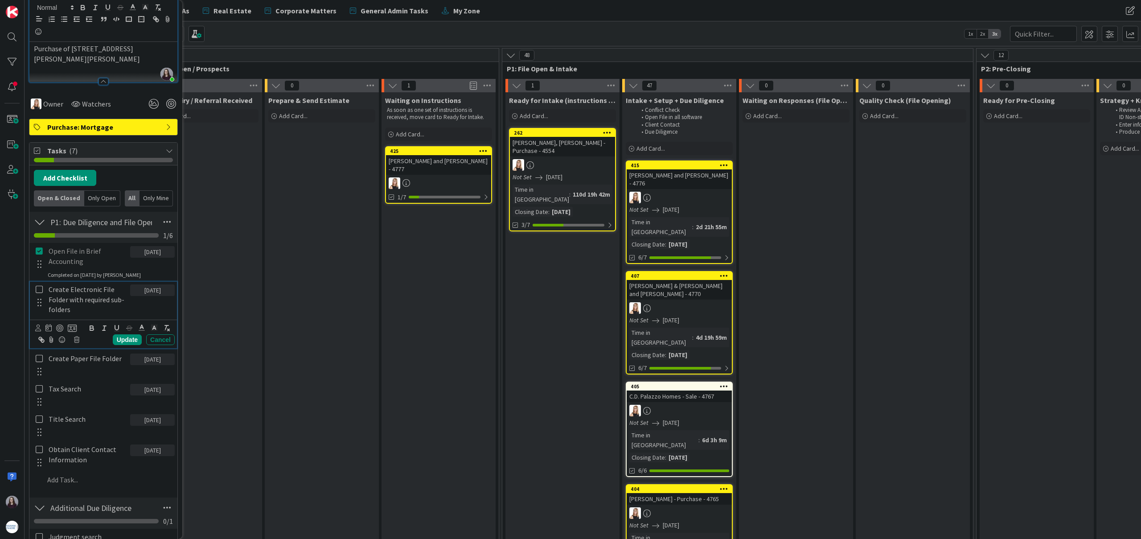
click at [38, 288] on icon at bounding box center [39, 289] width 7 height 8
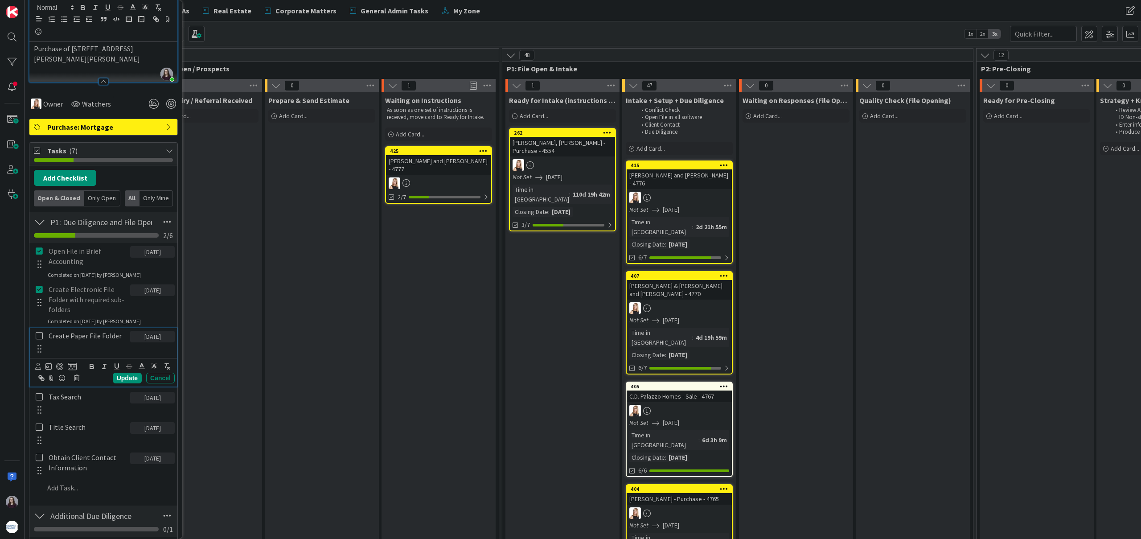
click at [41, 336] on icon at bounding box center [39, 336] width 7 height 8
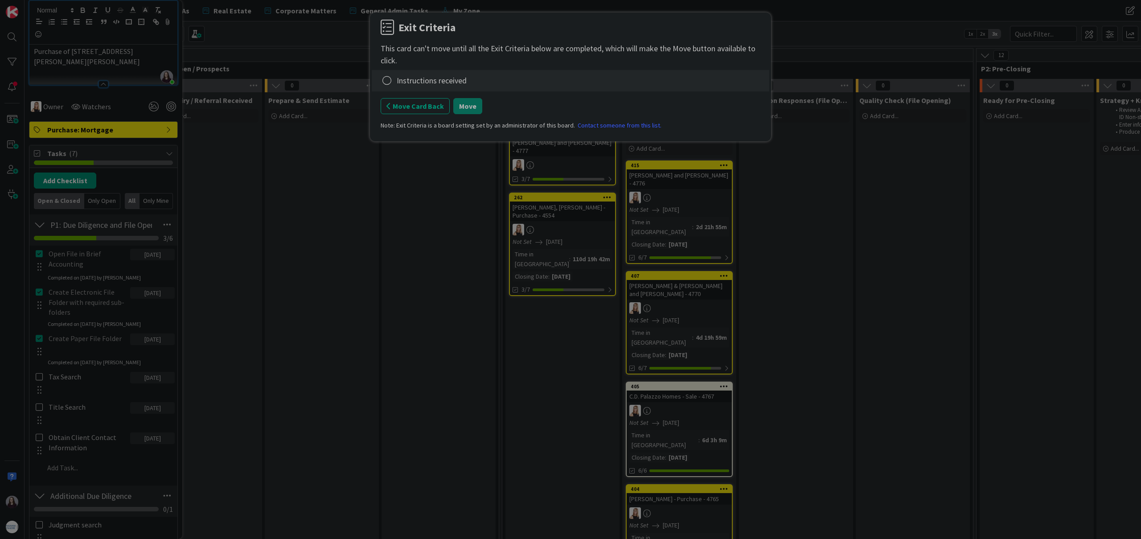
scroll to position [111, 0]
click at [391, 81] on icon at bounding box center [387, 80] width 12 height 12
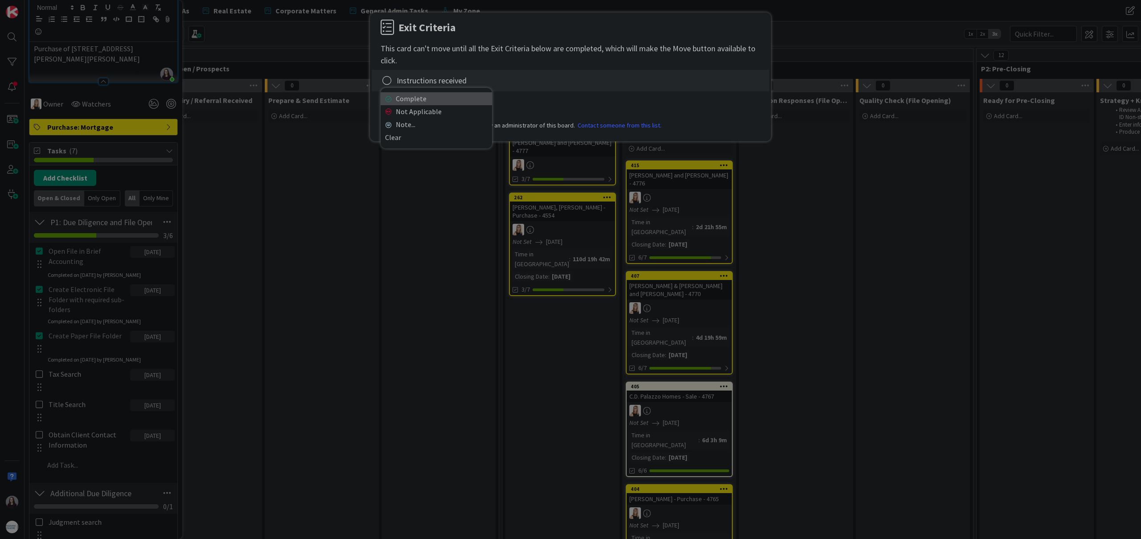
click at [401, 99] on link "Complete" at bounding box center [436, 98] width 111 height 13
click at [458, 106] on button "Move" at bounding box center [467, 106] width 29 height 16
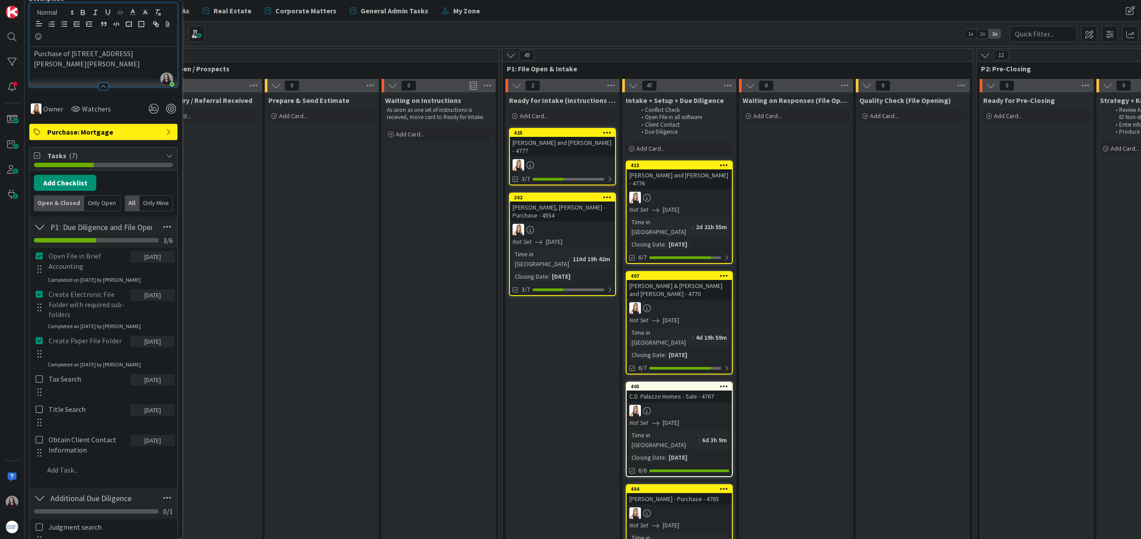
scroll to position [106, 0]
click at [40, 385] on div at bounding box center [39, 386] width 12 height 28
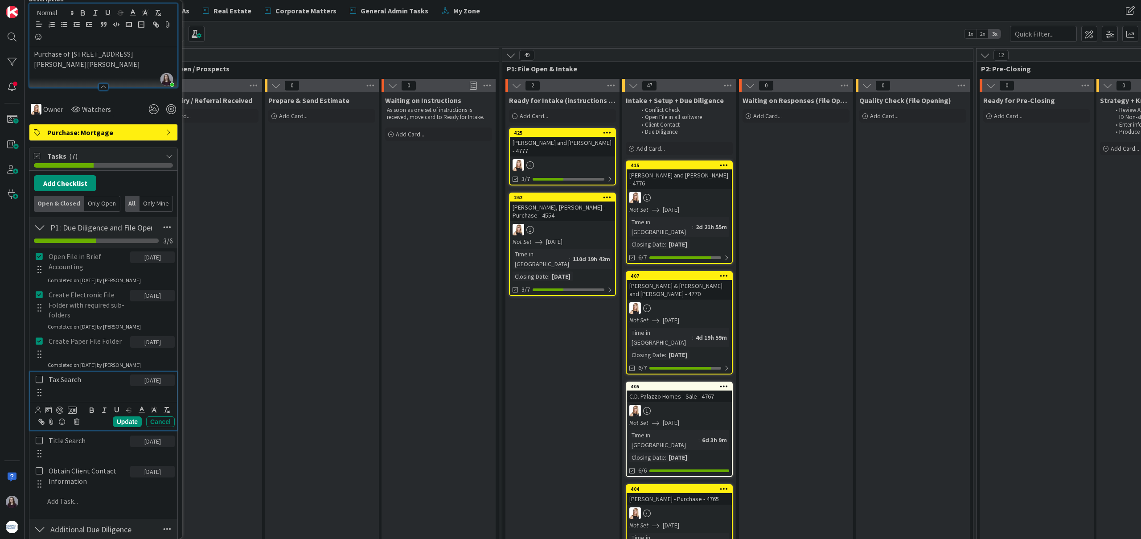
click at [41, 380] on icon at bounding box center [39, 379] width 7 height 8
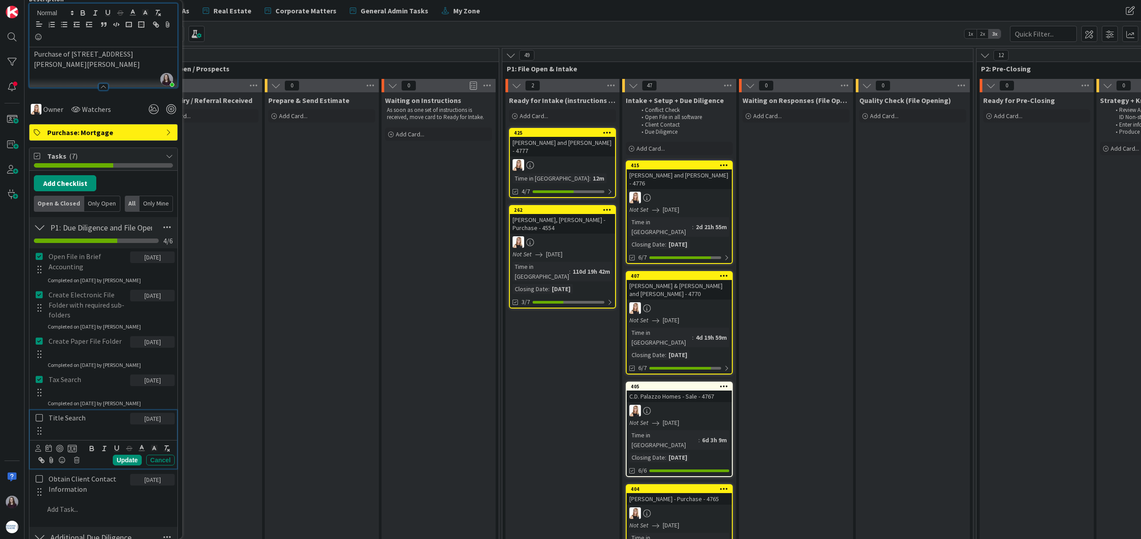
click at [39, 416] on icon at bounding box center [39, 418] width 7 height 8
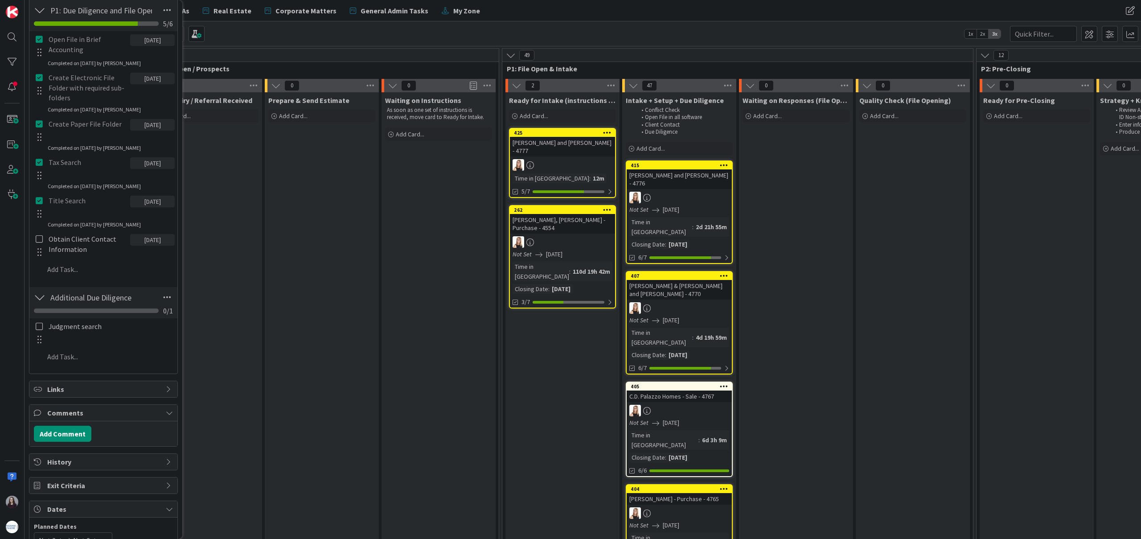
scroll to position [343, 0]
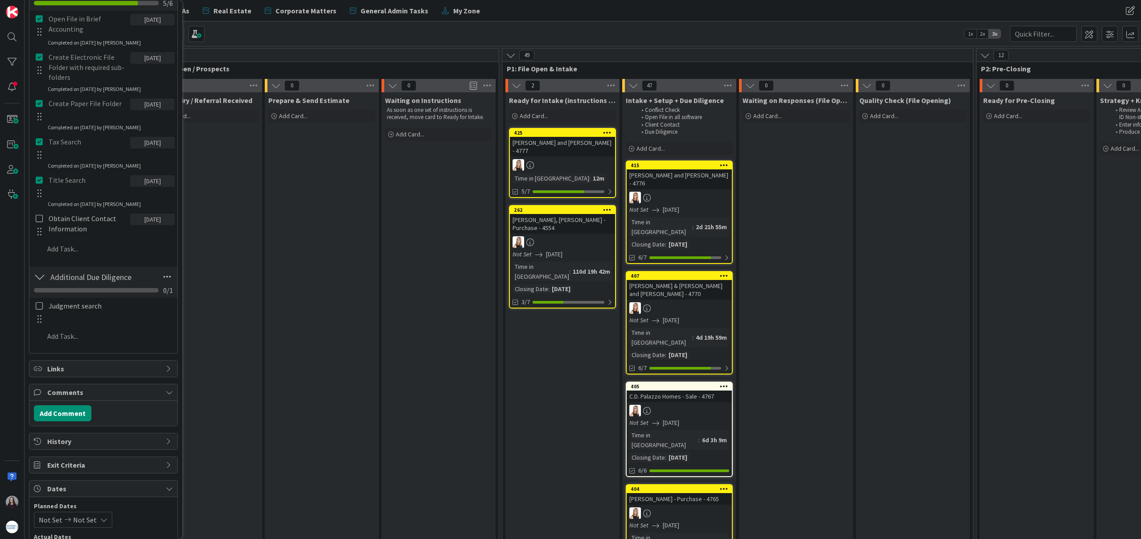
click at [43, 309] on div at bounding box center [39, 312] width 12 height 28
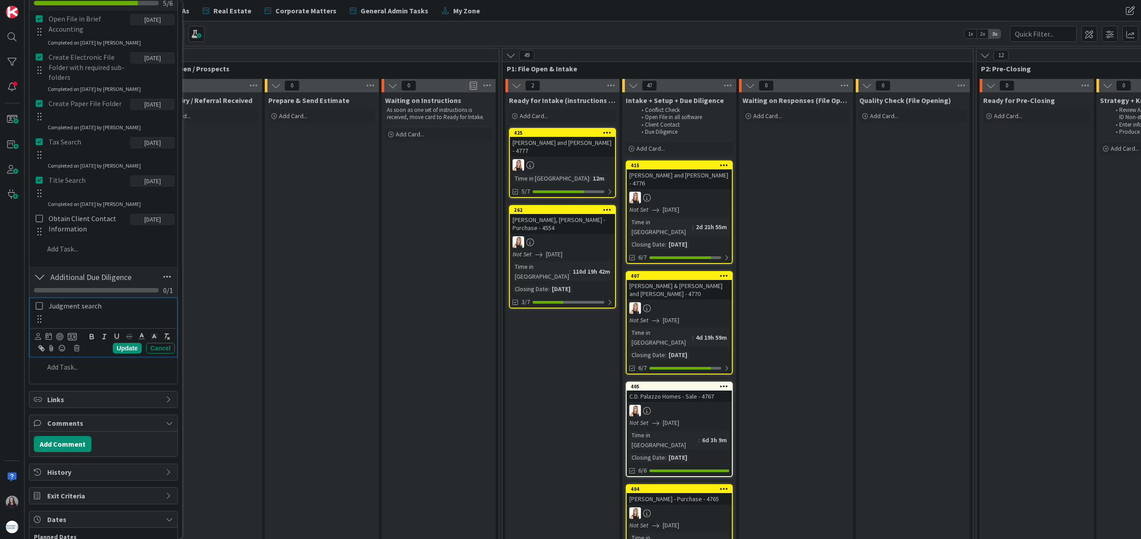
click at [37, 307] on icon at bounding box center [39, 306] width 7 height 8
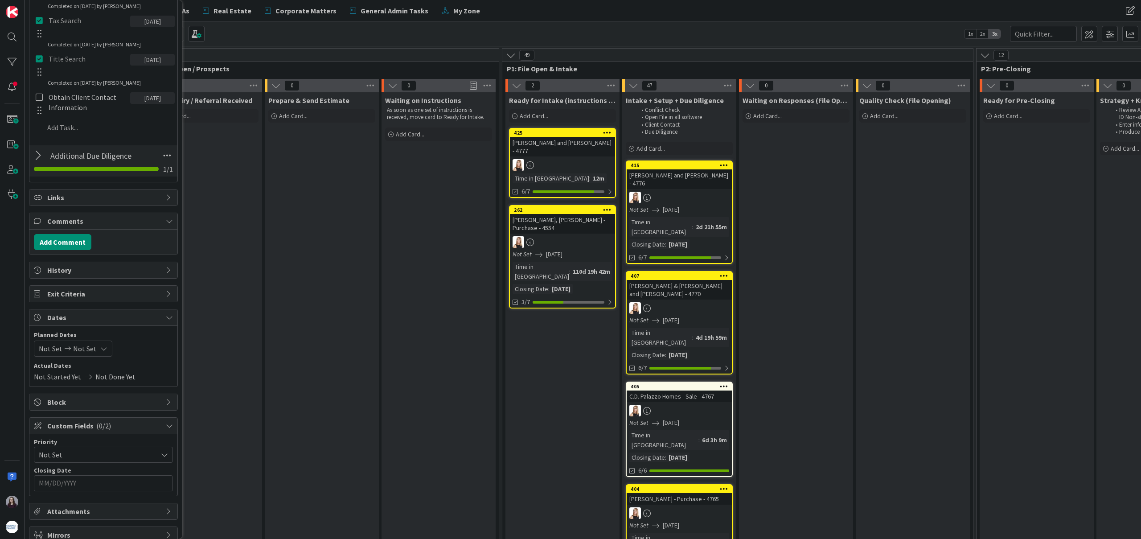
scroll to position [500, 0]
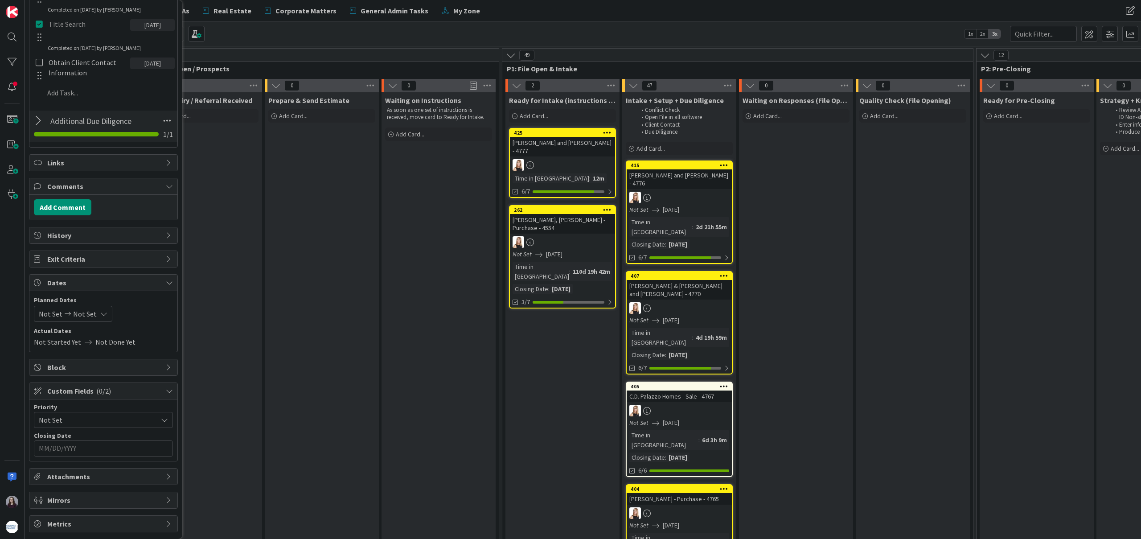
click at [100, 315] on icon at bounding box center [103, 313] width 7 height 7
click at [163, 345] on div "Move forward to switch to the next month." at bounding box center [156, 342] width 17 height 15
click at [139, 393] on td "10" at bounding box center [139, 390] width 17 height 17
type input "[DATE]"
click at [139, 393] on td "10" at bounding box center [139, 390] width 17 height 17
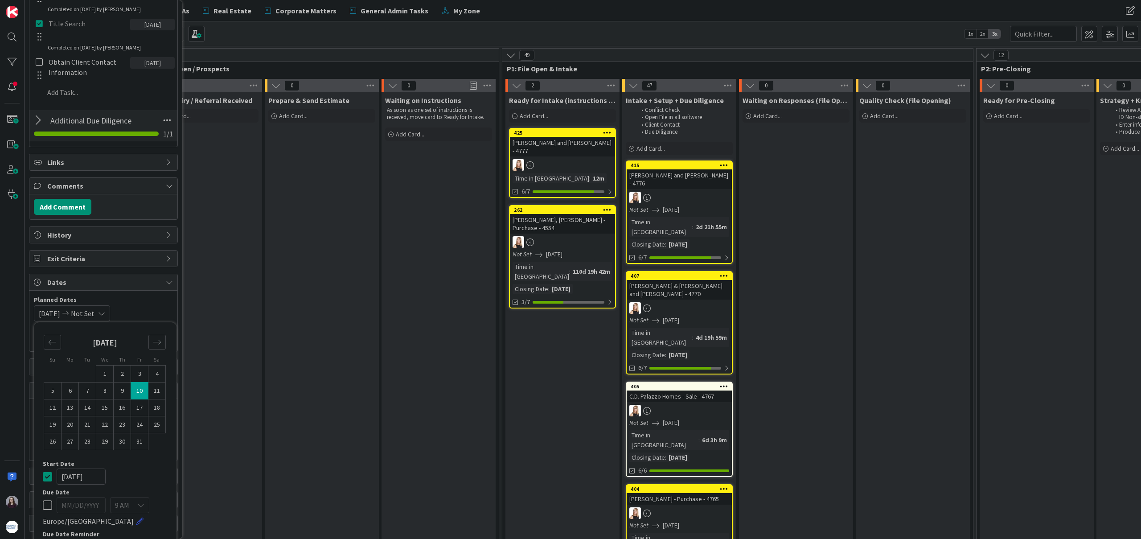
type input "[DATE]"
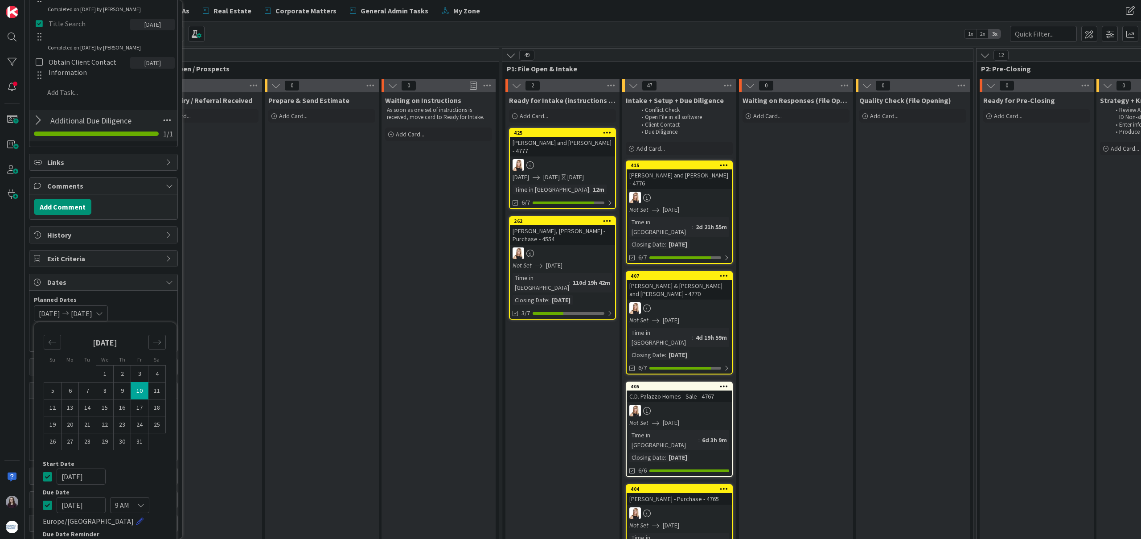
click at [48, 479] on icon at bounding box center [47, 476] width 9 height 11
click at [145, 309] on div "Not Set [DATE] Su Mo Tu We Th Fr Sa [DATE] 1 2 3 4 5 6 7 8 9 10 11 12 13 14 15 …" at bounding box center [103, 313] width 139 height 16
click at [130, 447] on input "MM/DD/YYYY" at bounding box center [103, 448] width 129 height 15
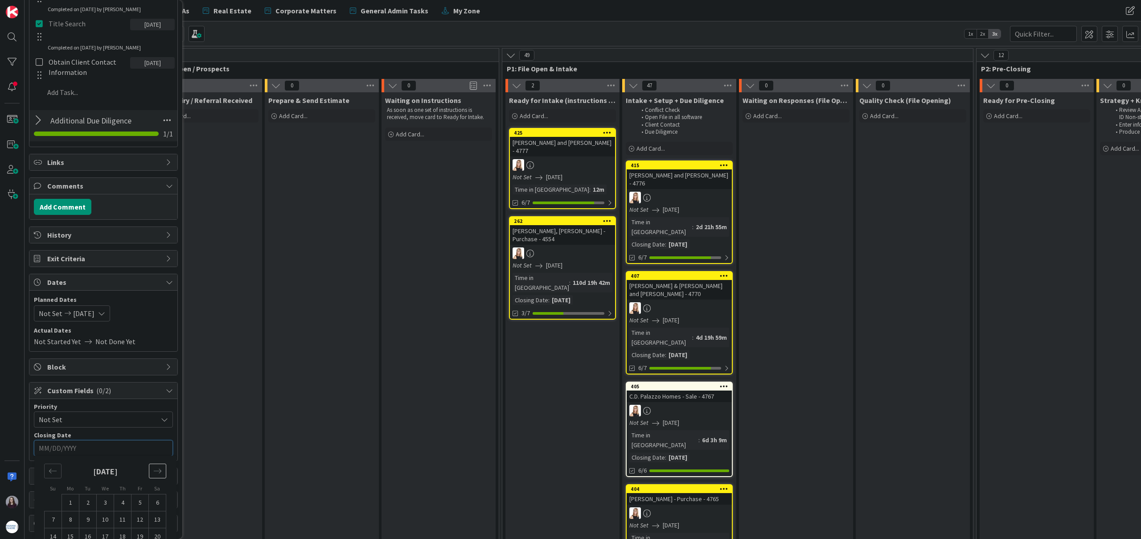
click at [156, 472] on icon "Move forward to switch to the next month." at bounding box center [157, 471] width 8 height 8
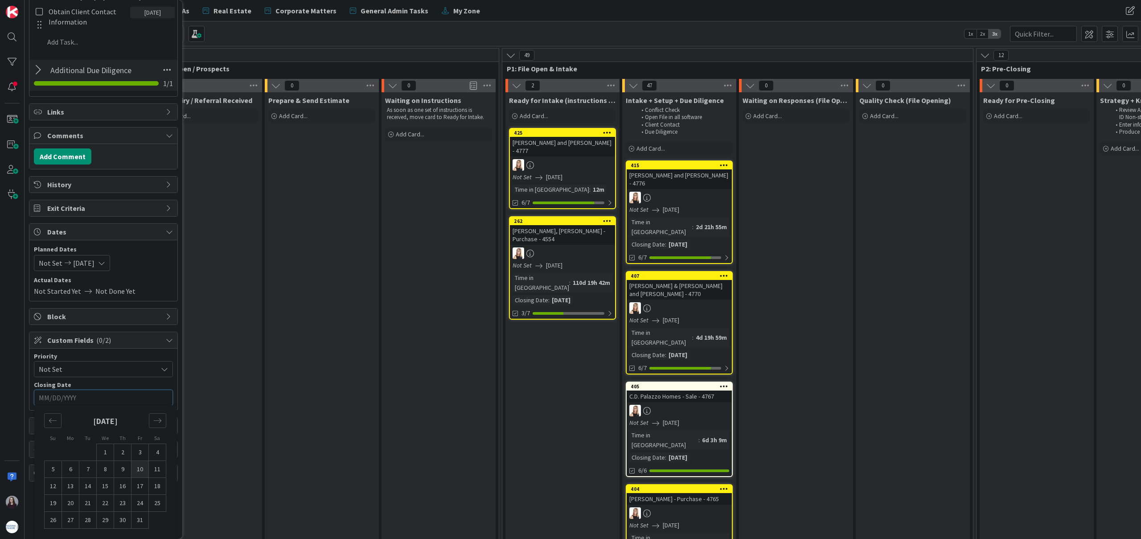
click at [139, 471] on td "10" at bounding box center [139, 469] width 17 height 17
type input "[DATE]"
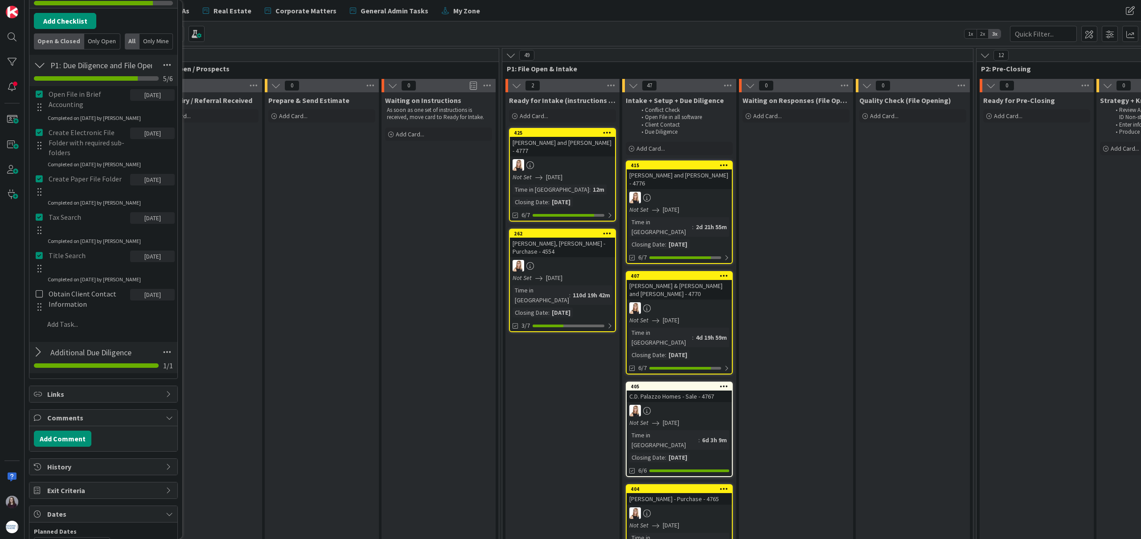
scroll to position [0, 0]
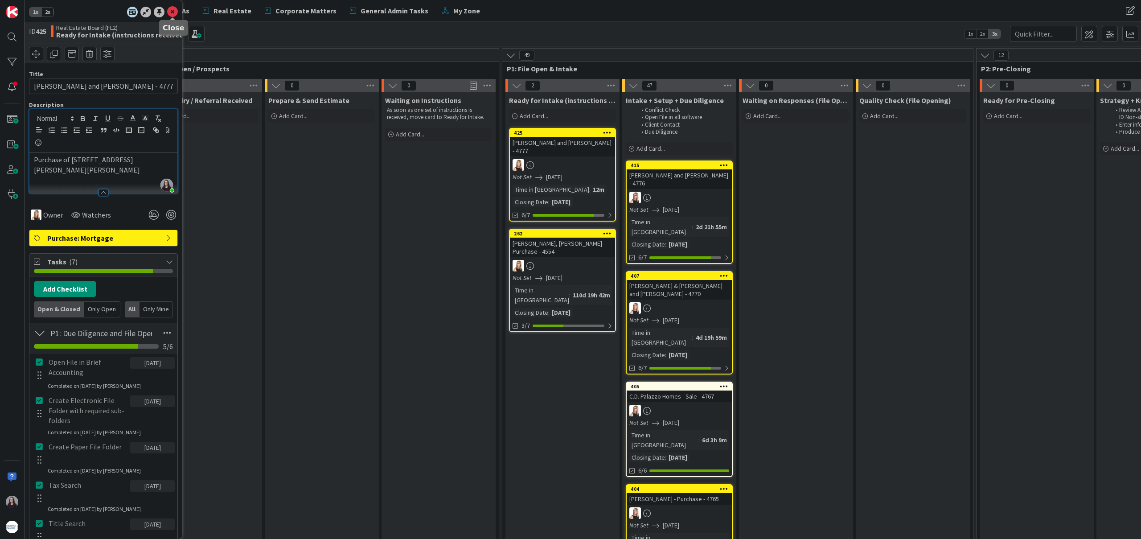
click at [170, 8] on icon at bounding box center [172, 12] width 11 height 11
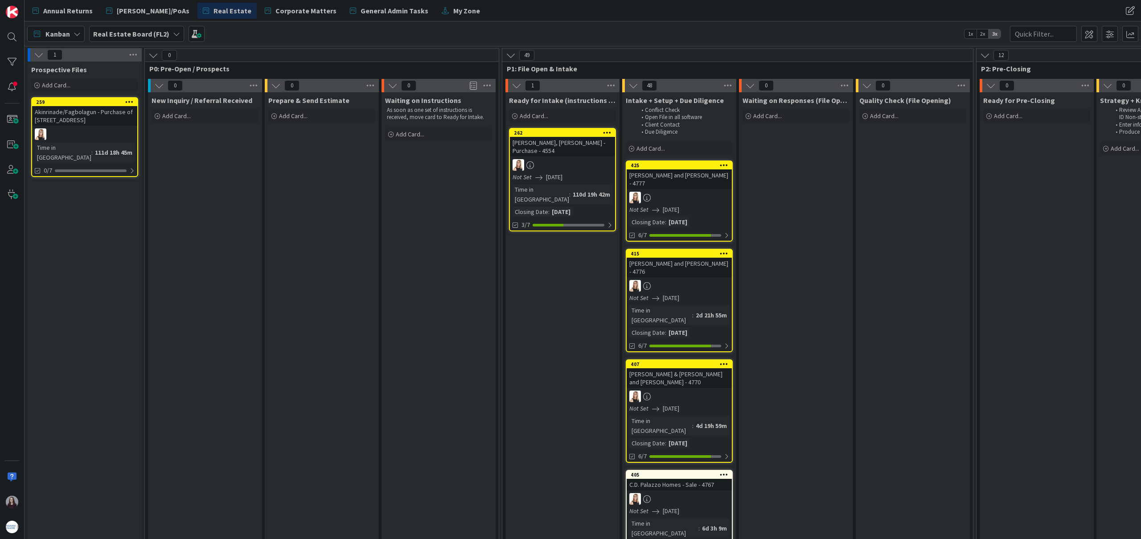
scroll to position [4, 0]
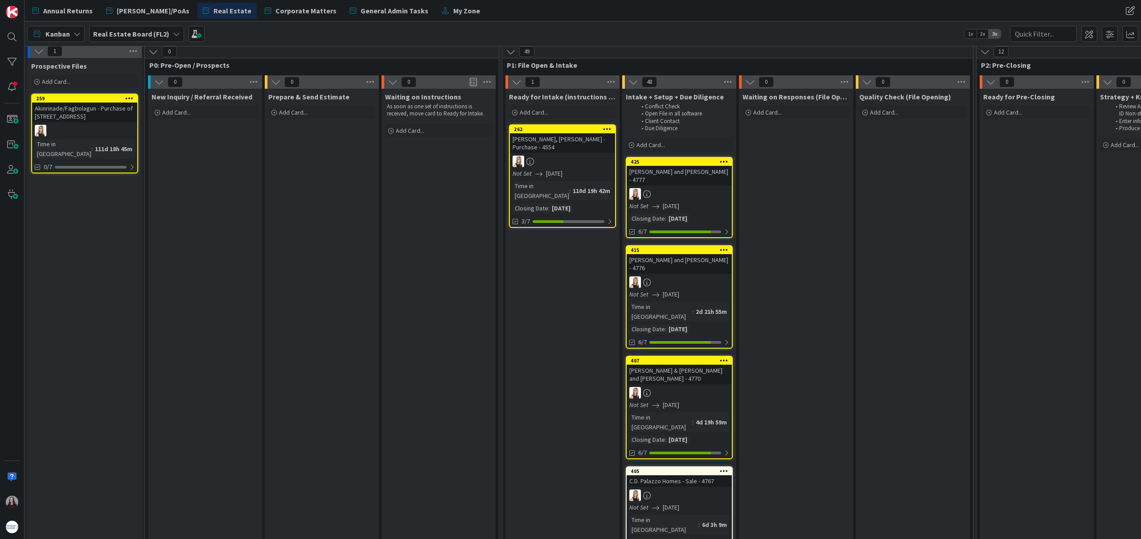
drag, startPoint x: 538, startPoint y: 135, endPoint x: 626, endPoint y: 0, distance: 160.8
click at [563, 113] on div "Add Card..." at bounding box center [562, 112] width 107 height 13
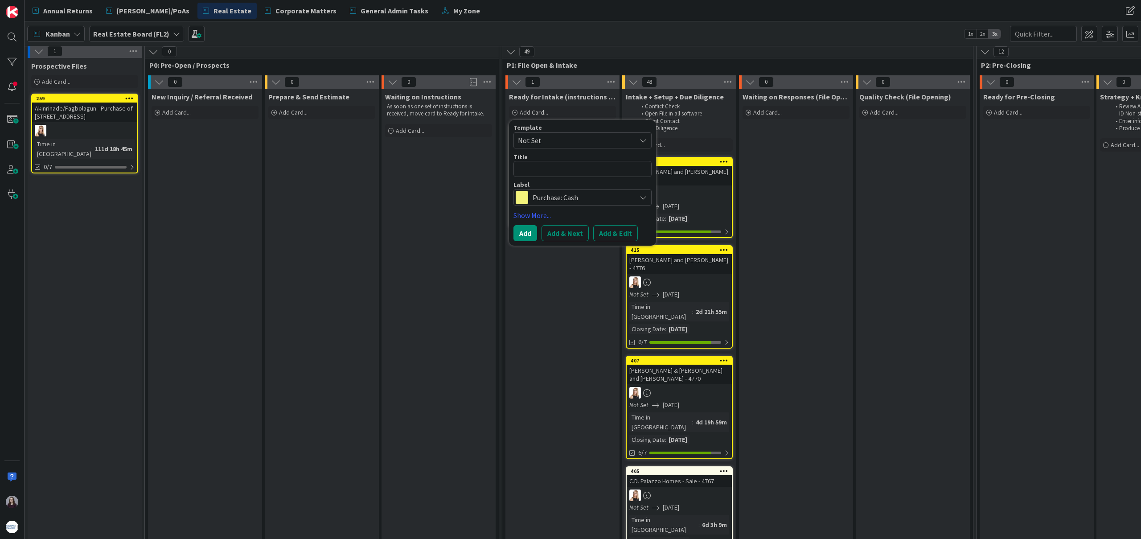
click at [588, 139] on span "Not Set" at bounding box center [573, 141] width 111 height 12
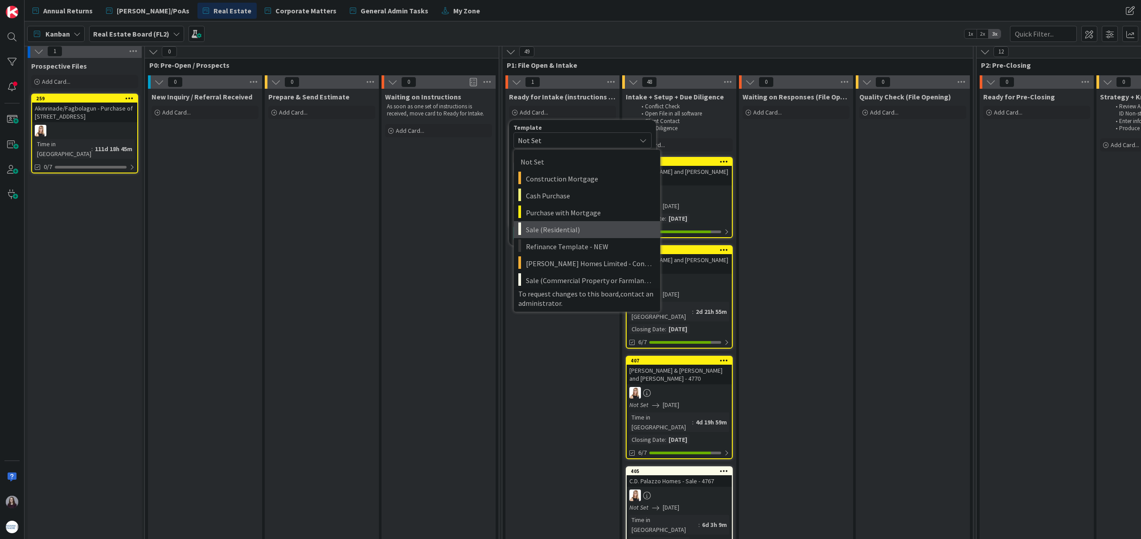
click at [576, 229] on span "Sale (Residential)" at bounding box center [589, 230] width 127 height 12
type textarea "x"
type textarea "Sale (Residential)"
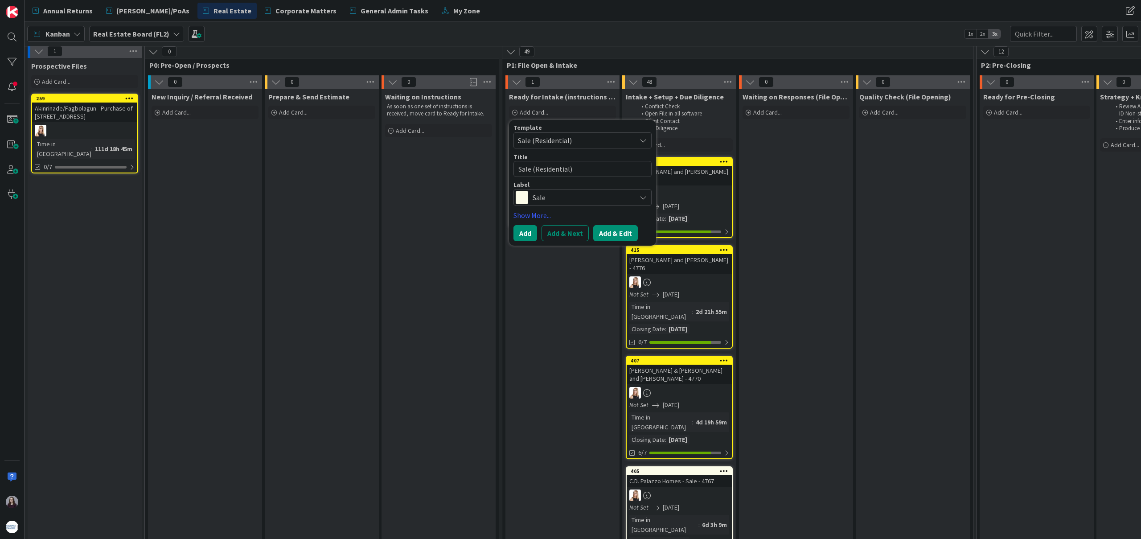
click at [599, 234] on button "Add & Edit" at bounding box center [615, 233] width 45 height 16
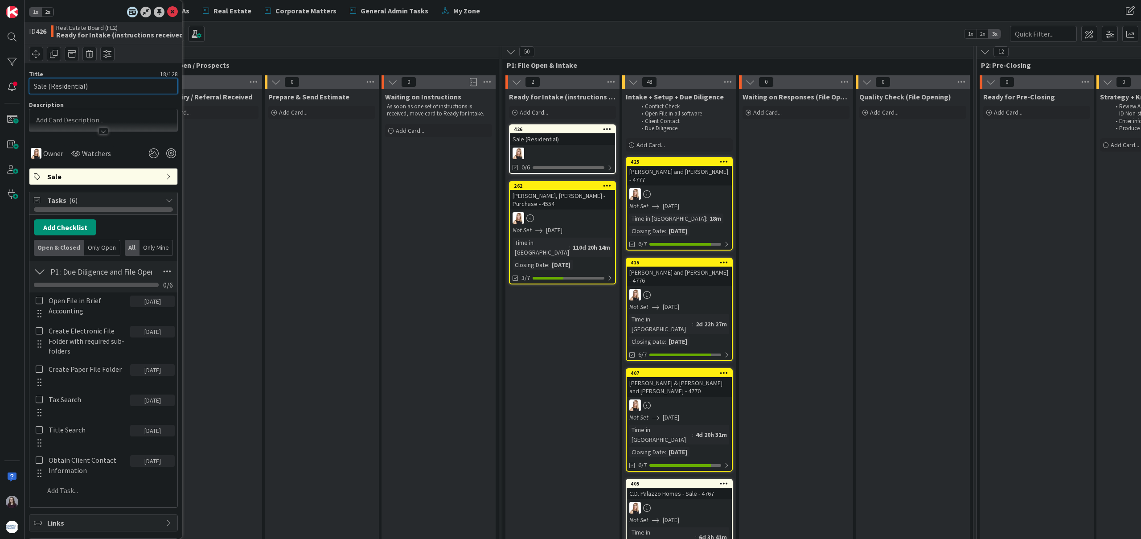
drag, startPoint x: 98, startPoint y: 88, endPoint x: 32, endPoint y: 83, distance: 65.7
click at [32, 83] on input "Sale (Residential)" at bounding box center [103, 86] width 149 height 16
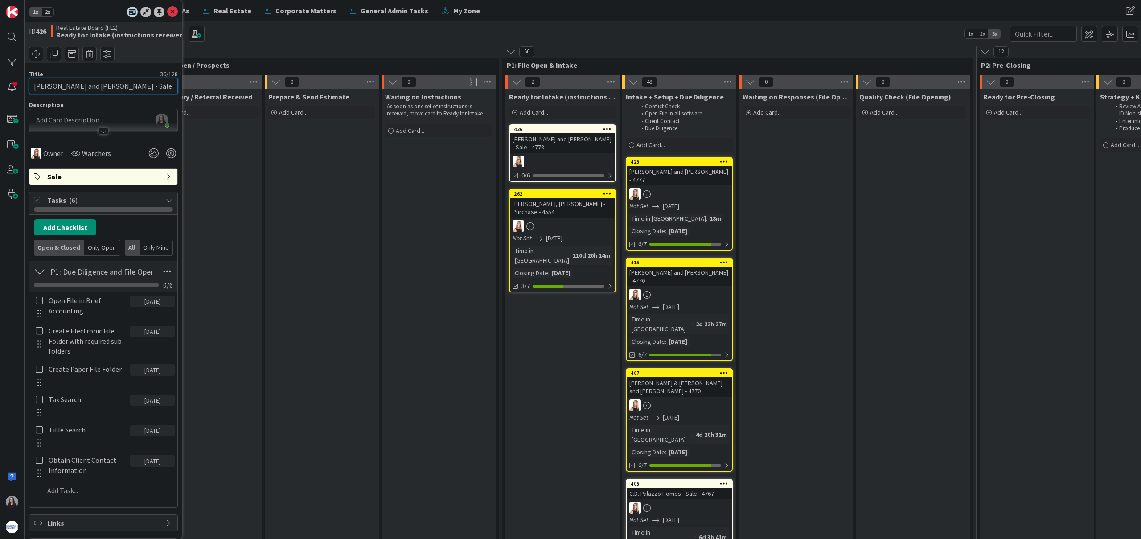
type input "[PERSON_NAME] and [PERSON_NAME] - Sale - 4778"
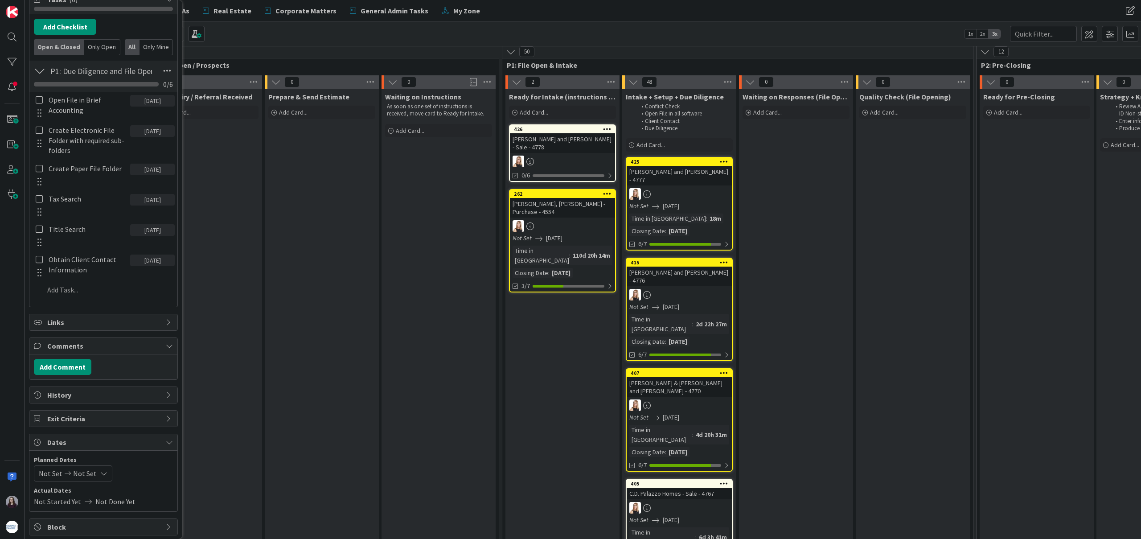
scroll to position [267, 0]
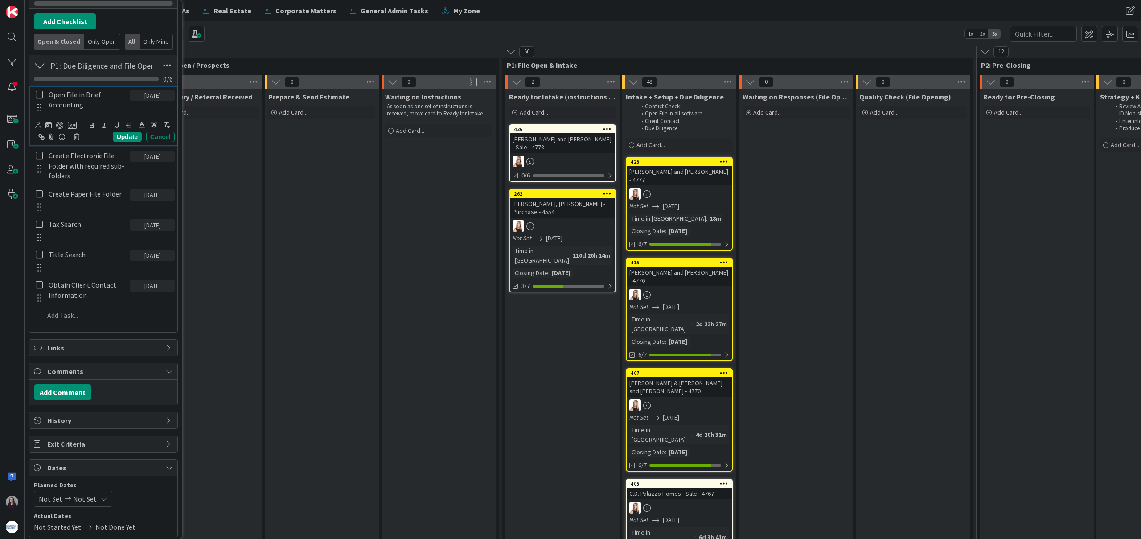
click at [37, 96] on icon at bounding box center [39, 94] width 7 height 8
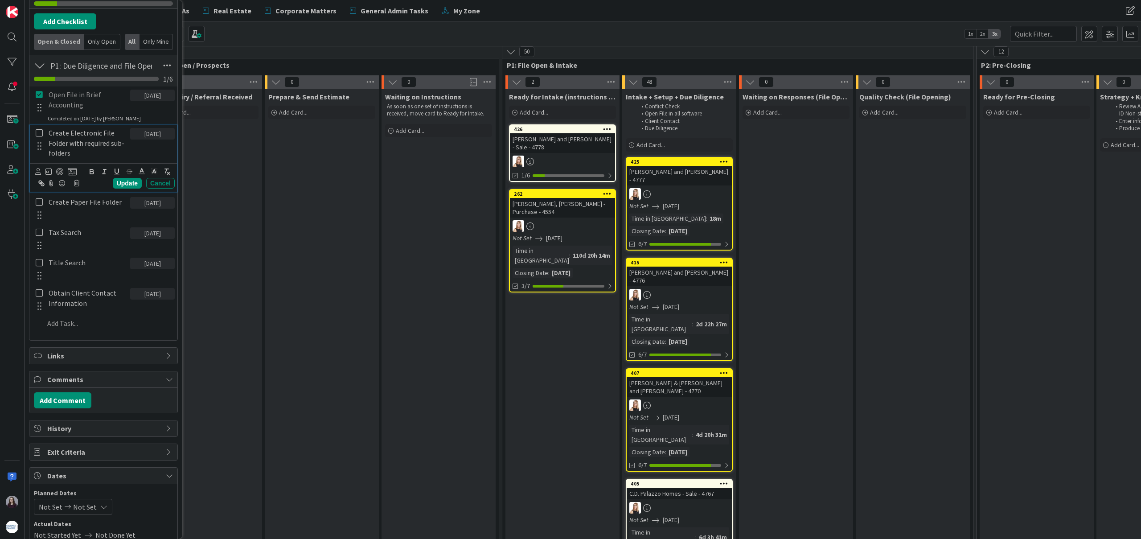
click at [39, 132] on icon at bounding box center [39, 133] width 7 height 8
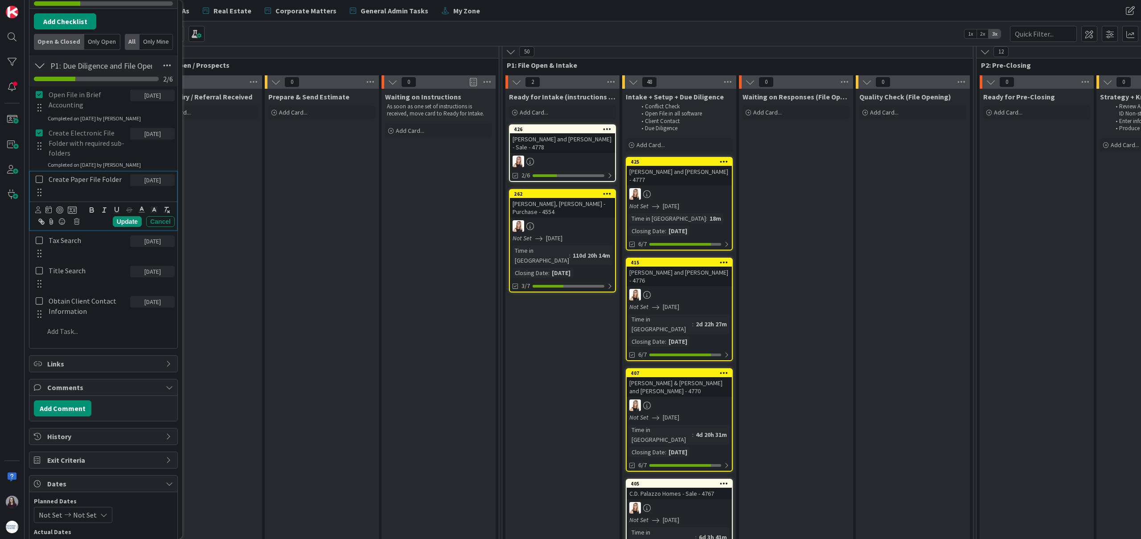
click at [38, 177] on icon at bounding box center [39, 179] width 7 height 8
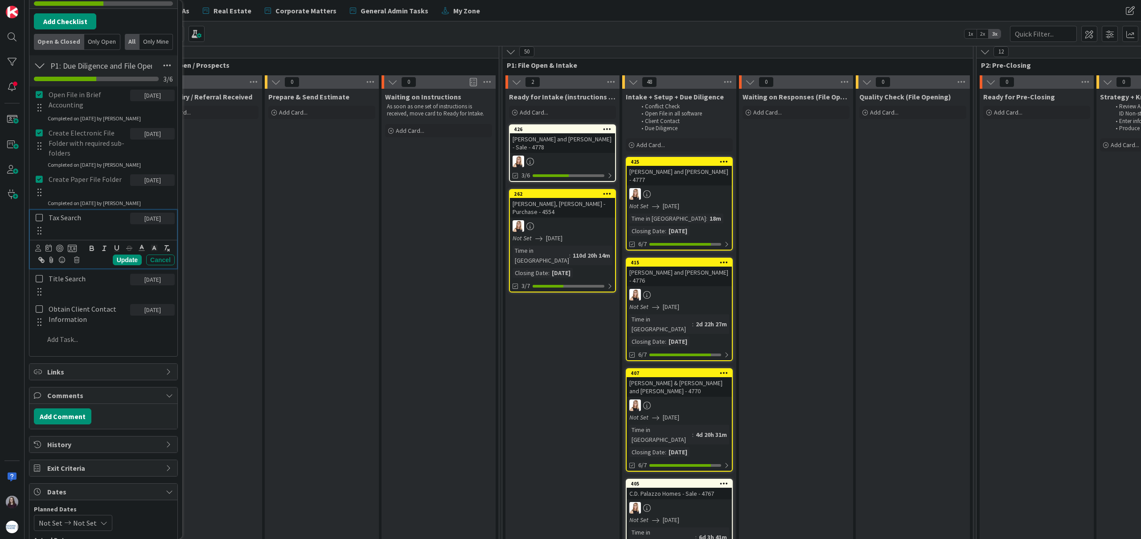
click at [40, 219] on icon at bounding box center [39, 217] width 7 height 8
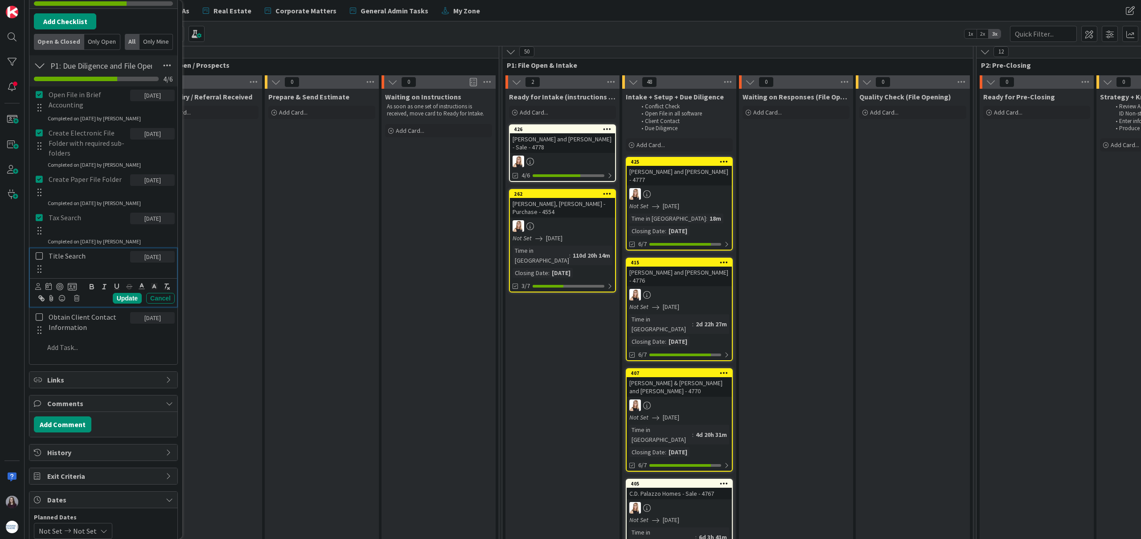
click at [37, 256] on icon at bounding box center [39, 256] width 7 height 8
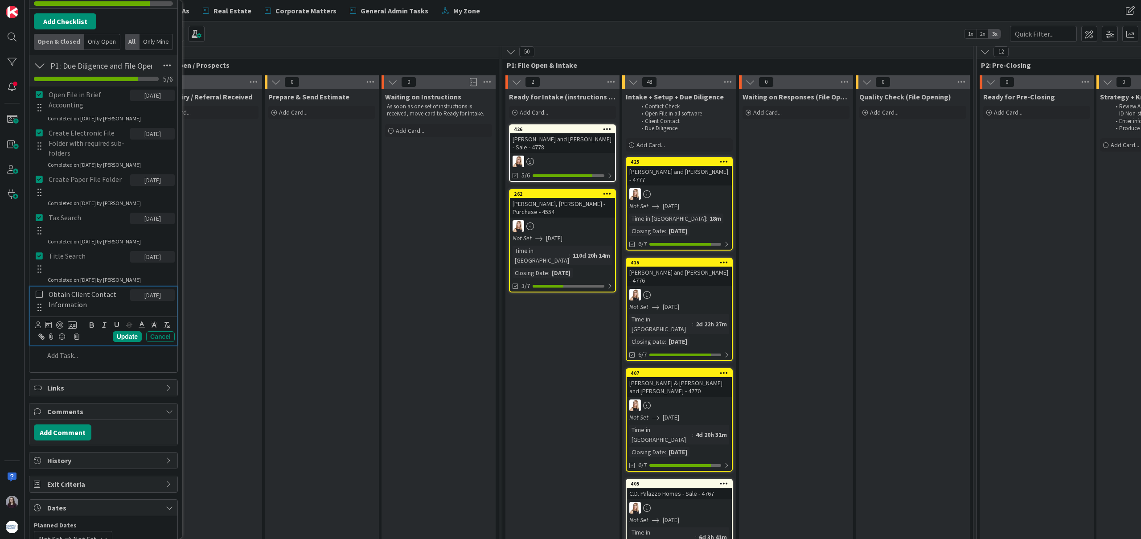
click at [37, 292] on icon at bounding box center [39, 294] width 7 height 8
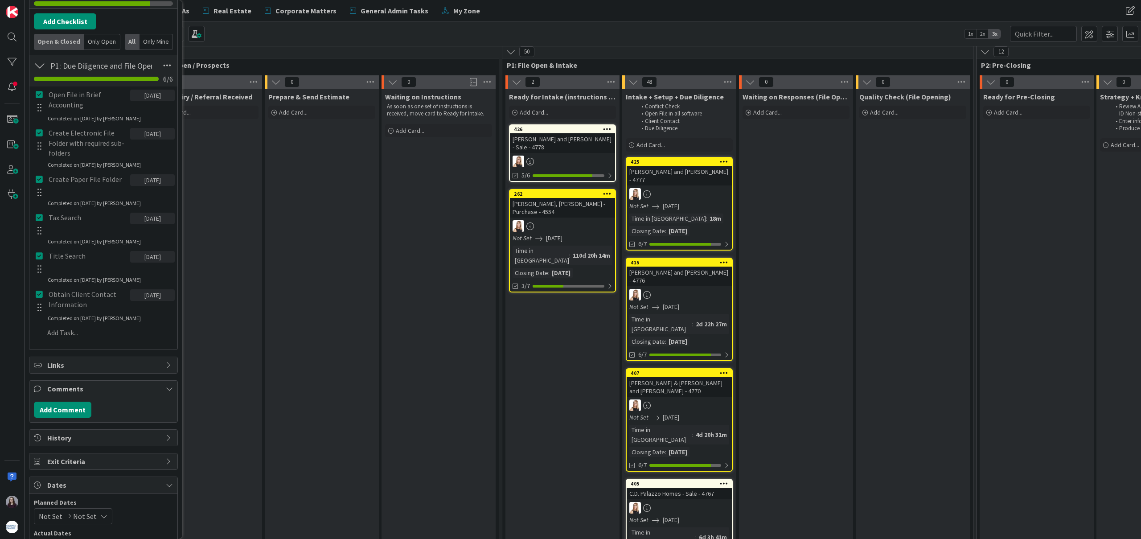
scroll to position [212, 0]
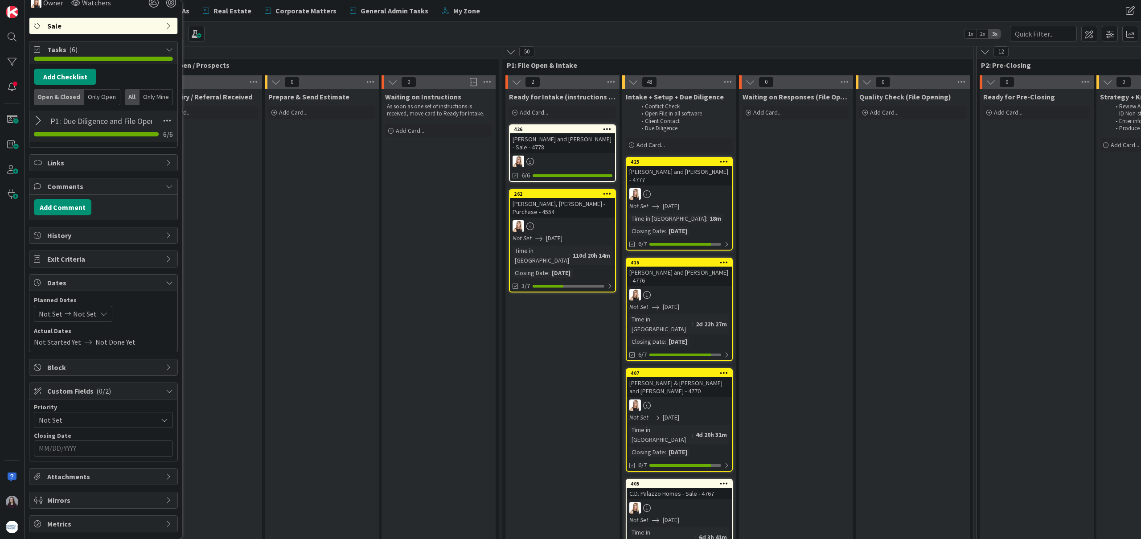
click at [96, 315] on div "Not Set Not Set" at bounding box center [73, 314] width 78 height 16
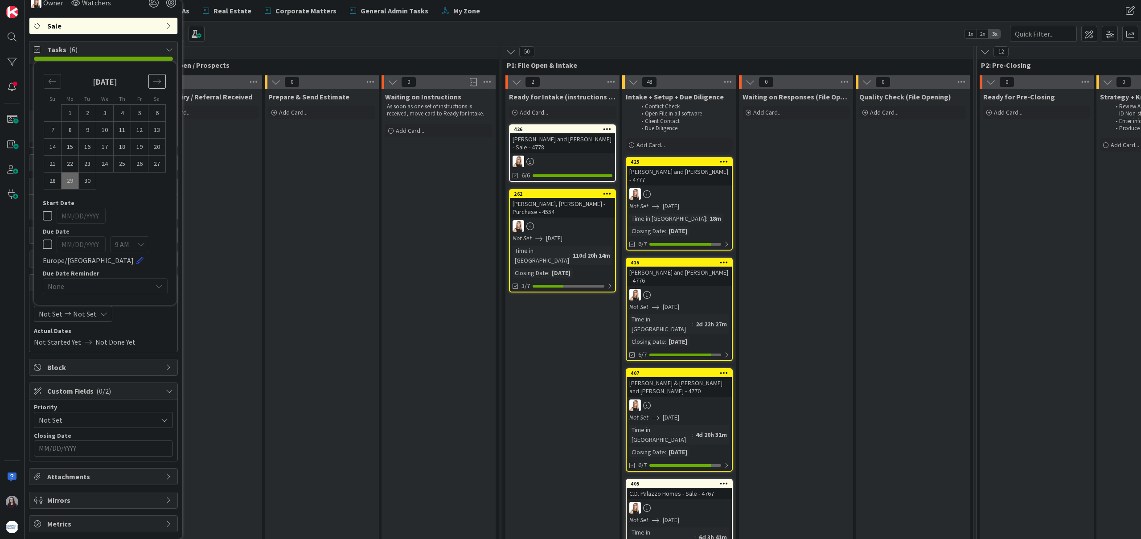
click at [162, 79] on div "Move forward to switch to the next month." at bounding box center [156, 81] width 17 height 15
click at [72, 130] on td "6" at bounding box center [69, 130] width 17 height 17
type input "[DATE]"
click at [72, 130] on td "6" at bounding box center [69, 130] width 17 height 17
type input "[DATE]"
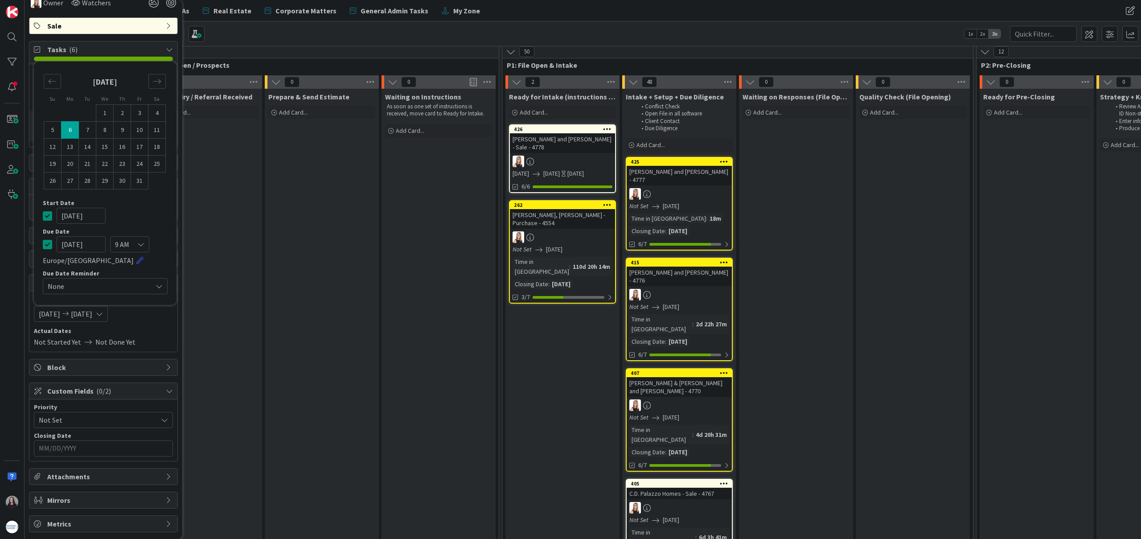
click at [49, 218] on icon at bounding box center [47, 215] width 9 height 11
click at [149, 322] on div "Not Set [DATE] Su Mo Tu We Th Fr Sa [DATE] 1 2 3 4 5 6 7 8 9 10 11 12 13 14 15 …" at bounding box center [103, 314] width 139 height 16
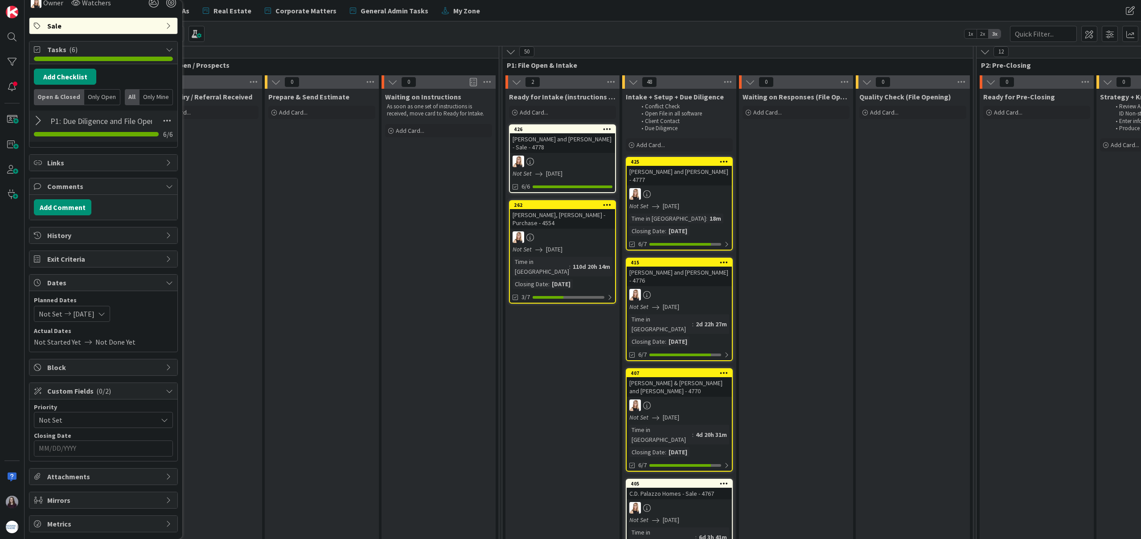
click at [132, 448] on input "MM/DD/YYYY" at bounding box center [103, 448] width 129 height 15
click at [157, 476] on div "Move forward to switch to the next month." at bounding box center [157, 471] width 17 height 15
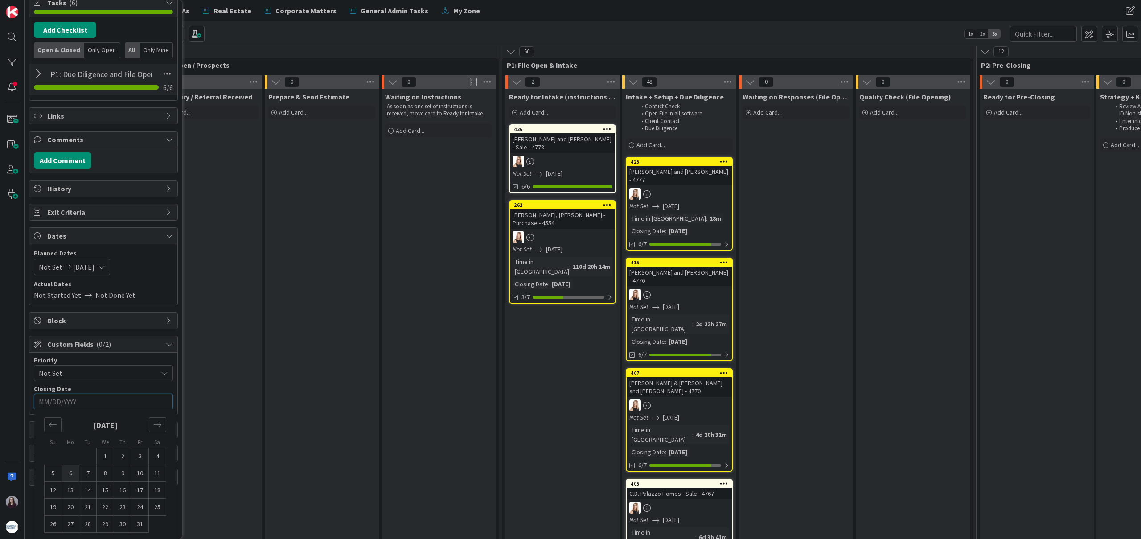
click at [71, 471] on td "6" at bounding box center [70, 473] width 17 height 17
type input "[DATE]"
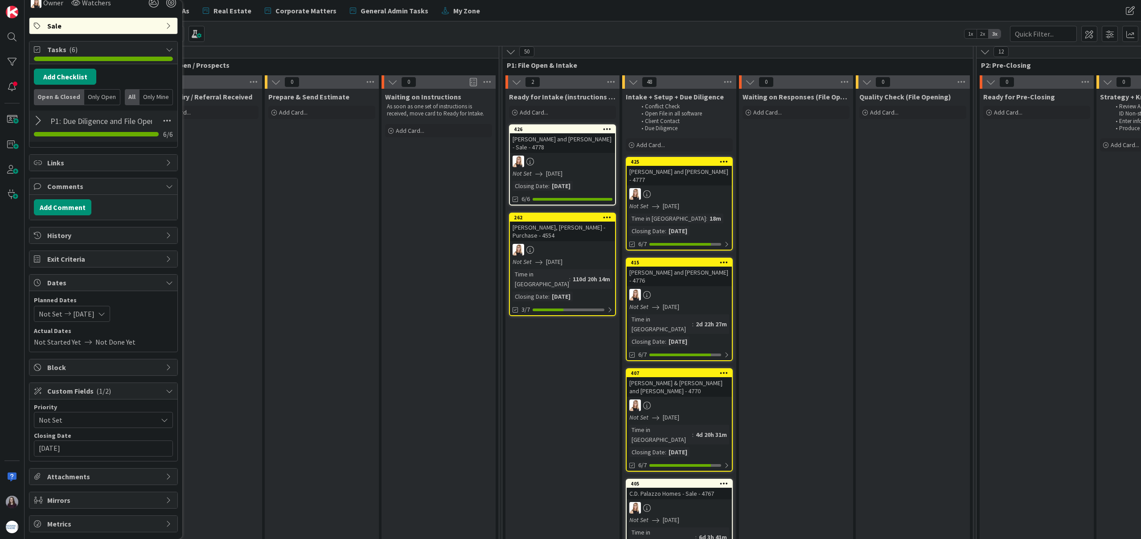
scroll to position [0, 0]
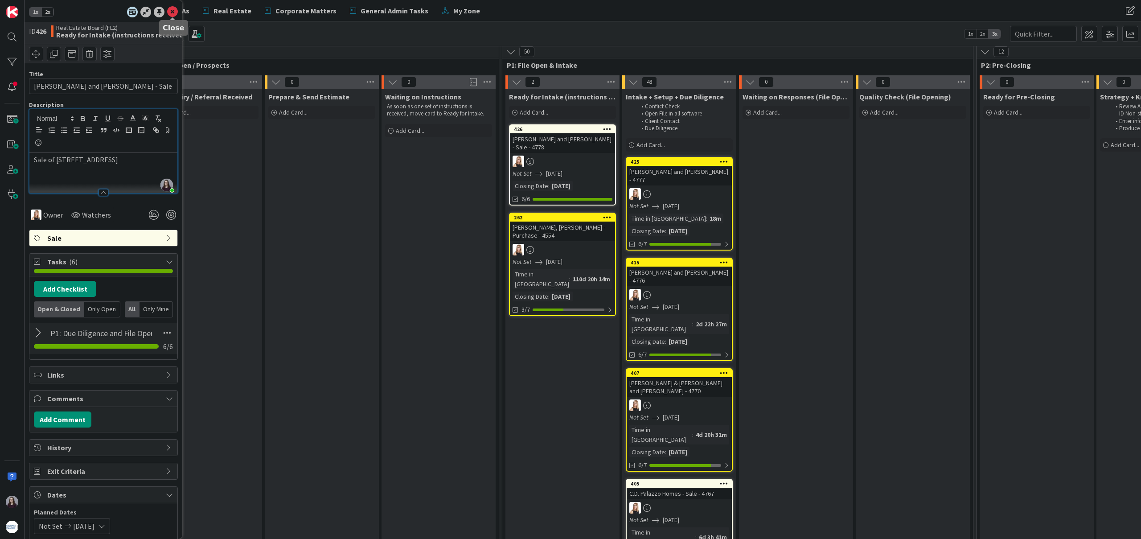
click at [170, 11] on icon at bounding box center [172, 12] width 11 height 11
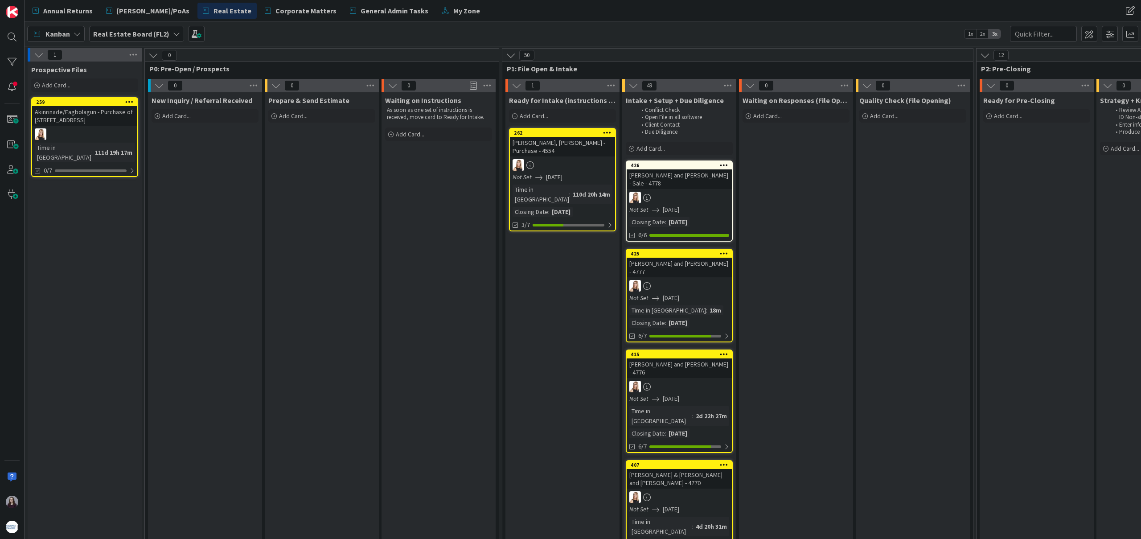
drag, startPoint x: 570, startPoint y: 132, endPoint x: 613, endPoint y: 13, distance: 126.4
